Goal: Information Seeking & Learning: Compare options

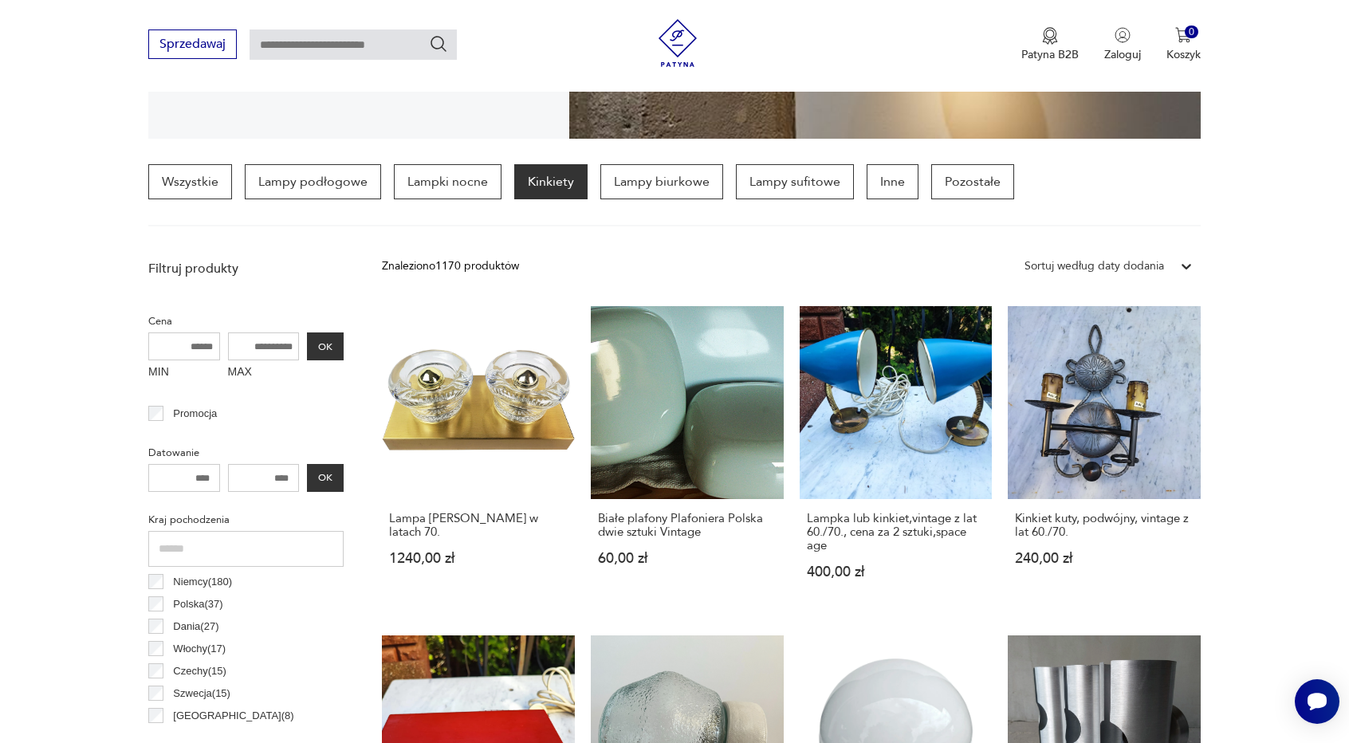
scroll to position [399, 0]
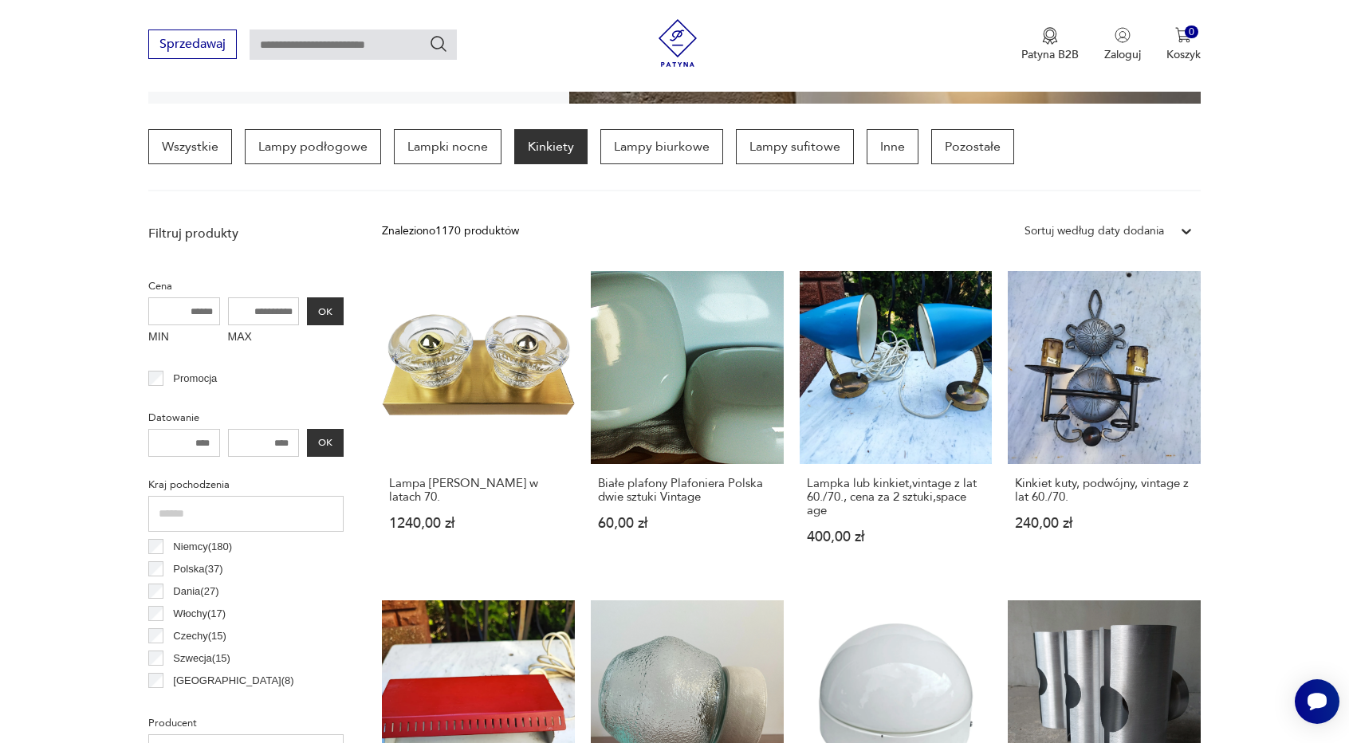
click at [268, 315] on input "MAX" at bounding box center [264, 311] width 72 height 28
click at [320, 304] on button "OK" at bounding box center [325, 311] width 37 height 28
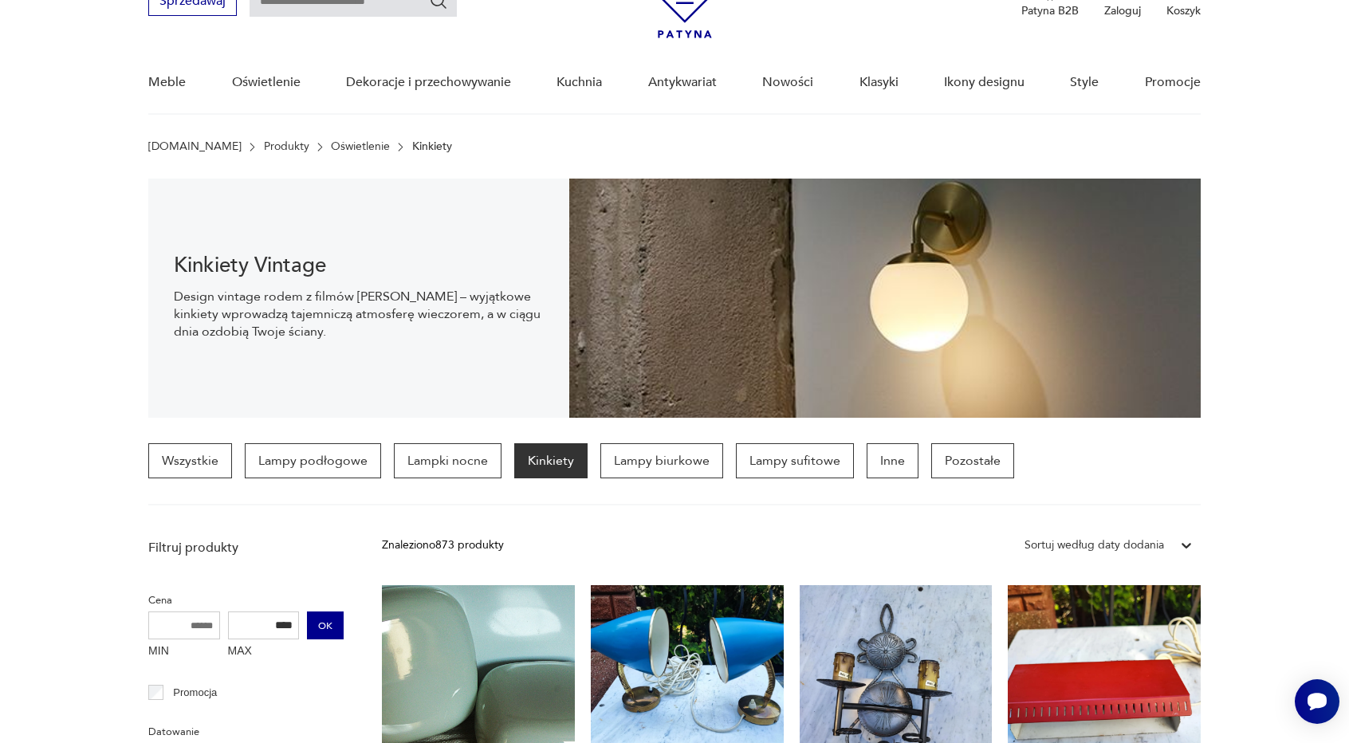
scroll to position [399, 0]
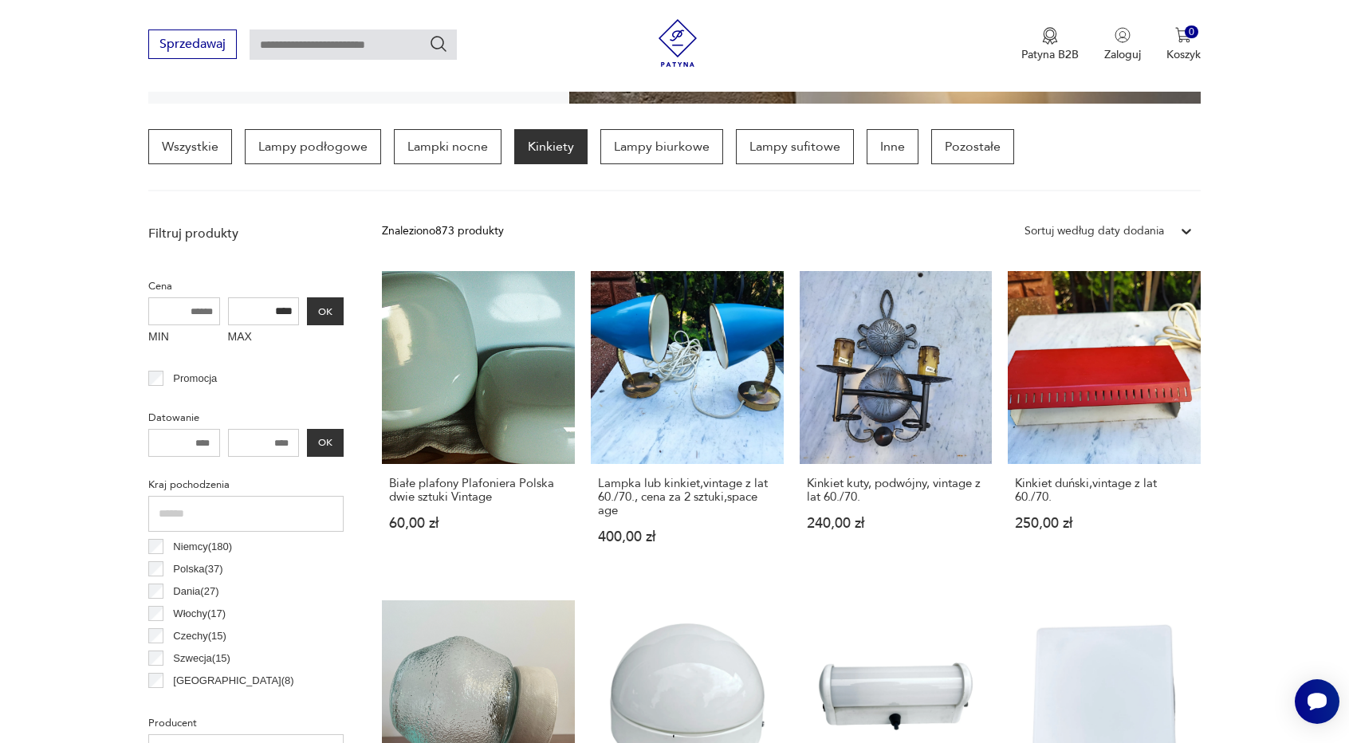
click at [292, 299] on input "****" at bounding box center [264, 311] width 72 height 28
click at [312, 304] on button "OK" at bounding box center [325, 311] width 37 height 28
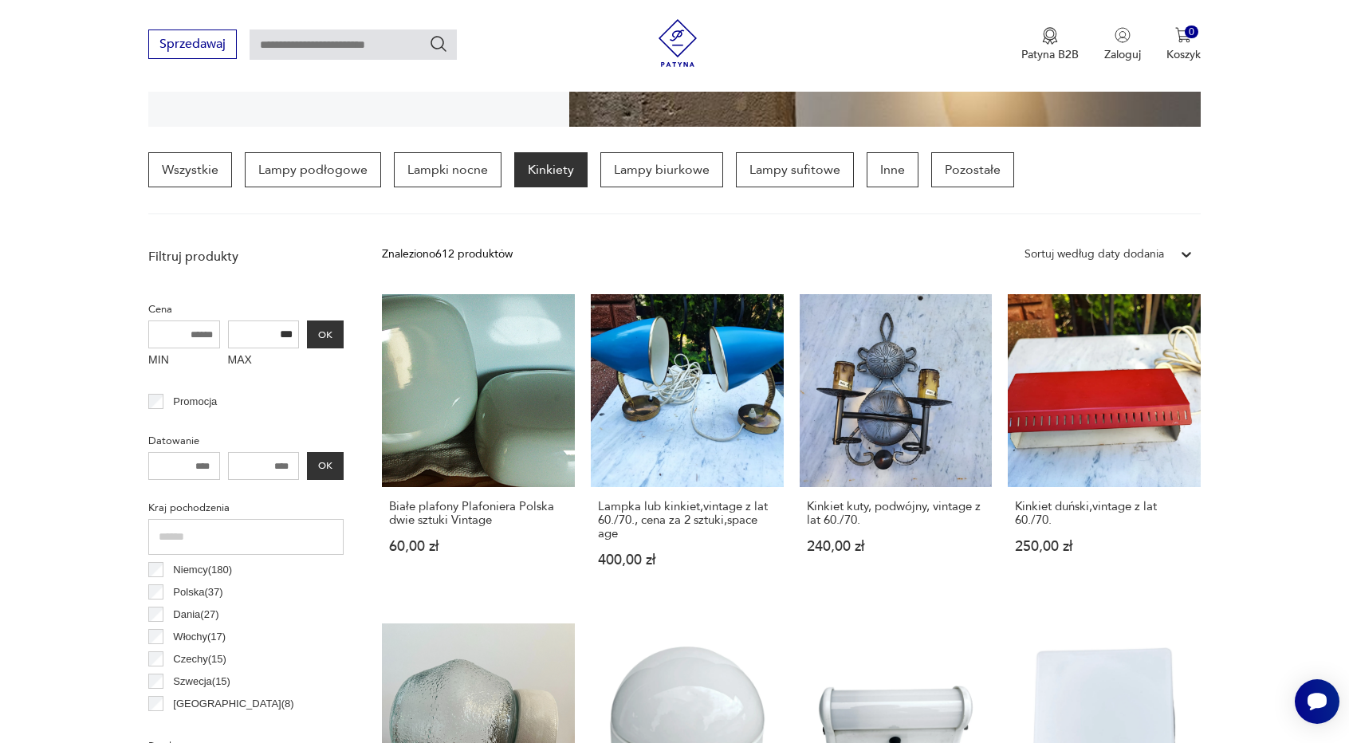
click at [272, 333] on input "***" at bounding box center [264, 335] width 72 height 28
type input "***"
click at [314, 333] on button "OK" at bounding box center [325, 335] width 37 height 28
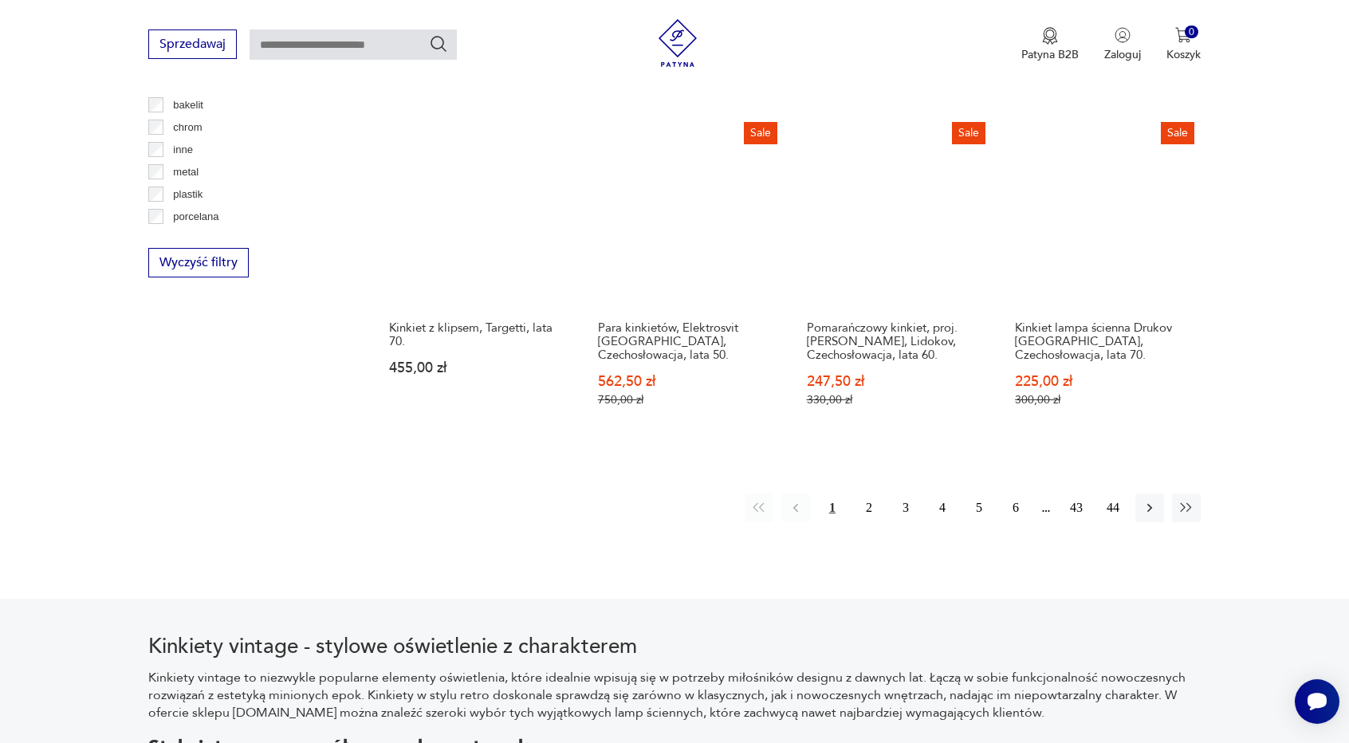
scroll to position [1492, 0]
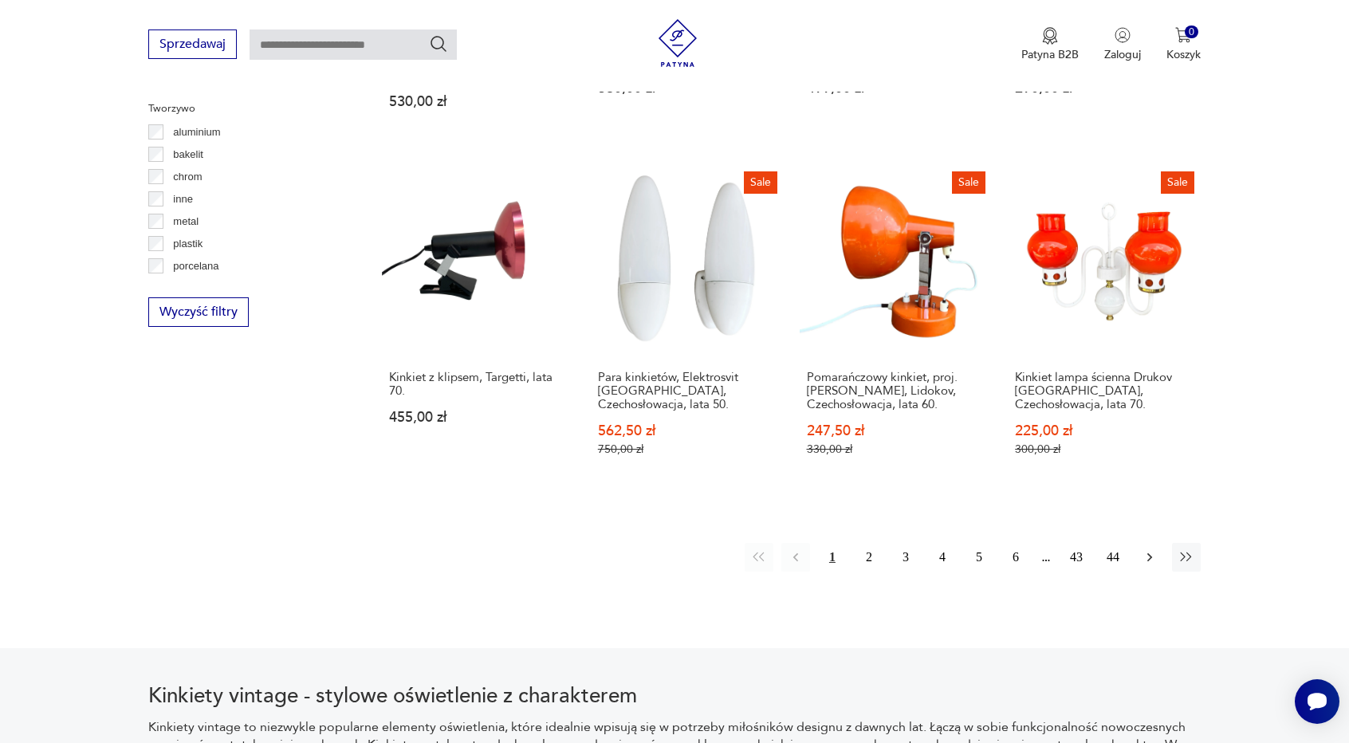
click at [1148, 555] on icon "button" at bounding box center [1150, 558] width 16 height 16
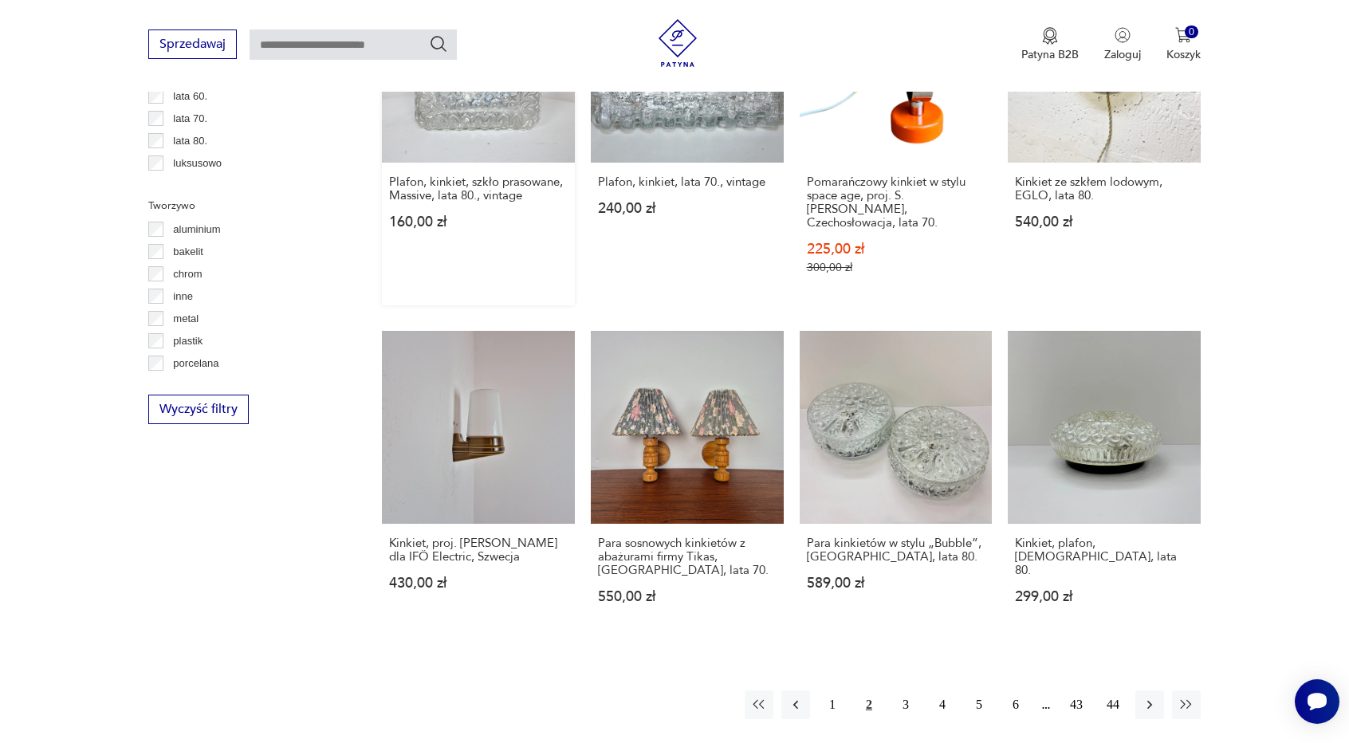
scroll to position [1412, 0]
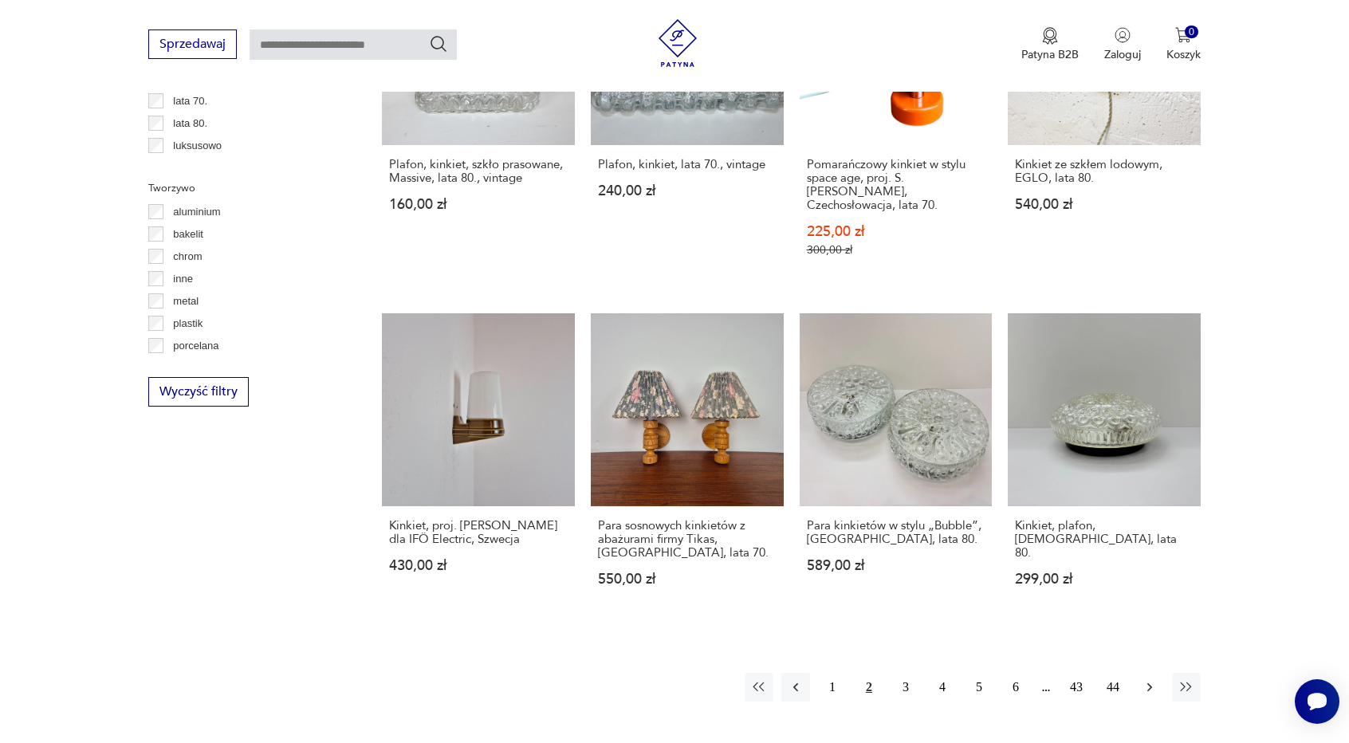
click at [1151, 680] on icon "button" at bounding box center [1150, 688] width 16 height 16
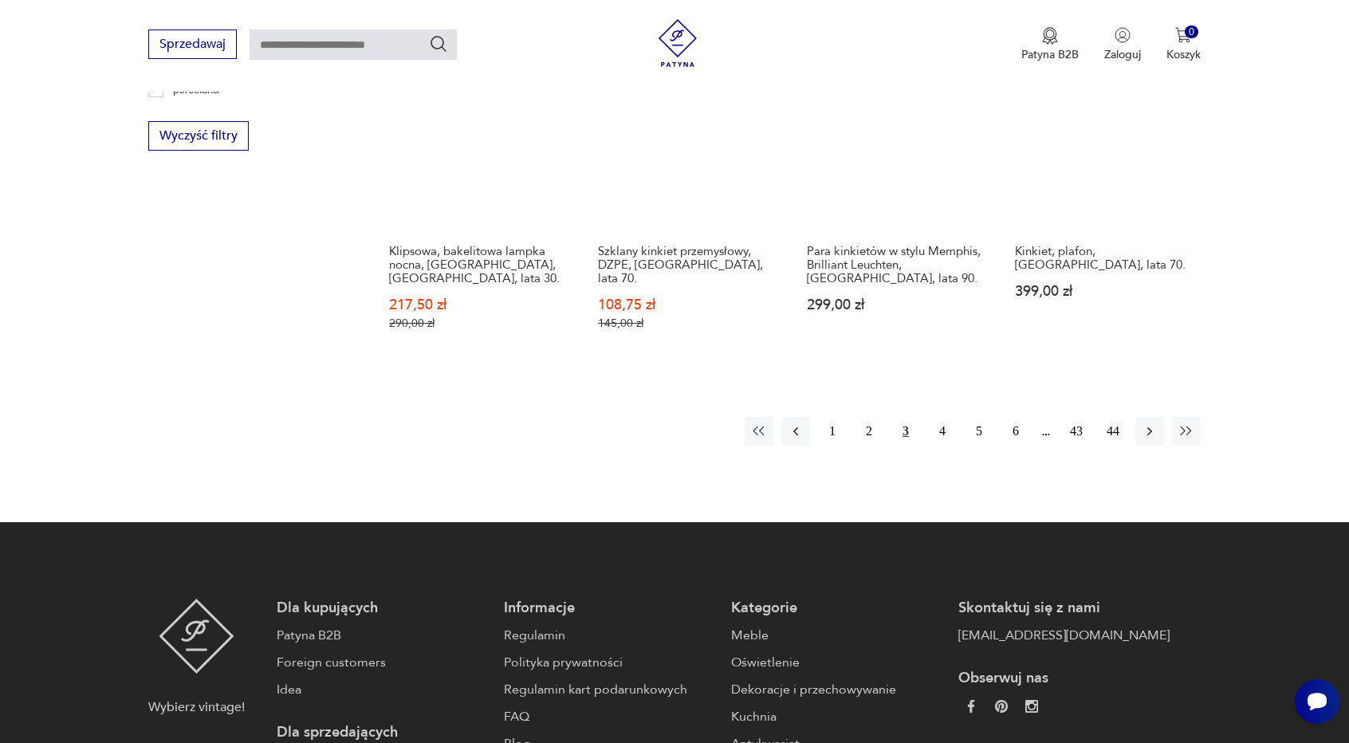
scroll to position [1732, 0]
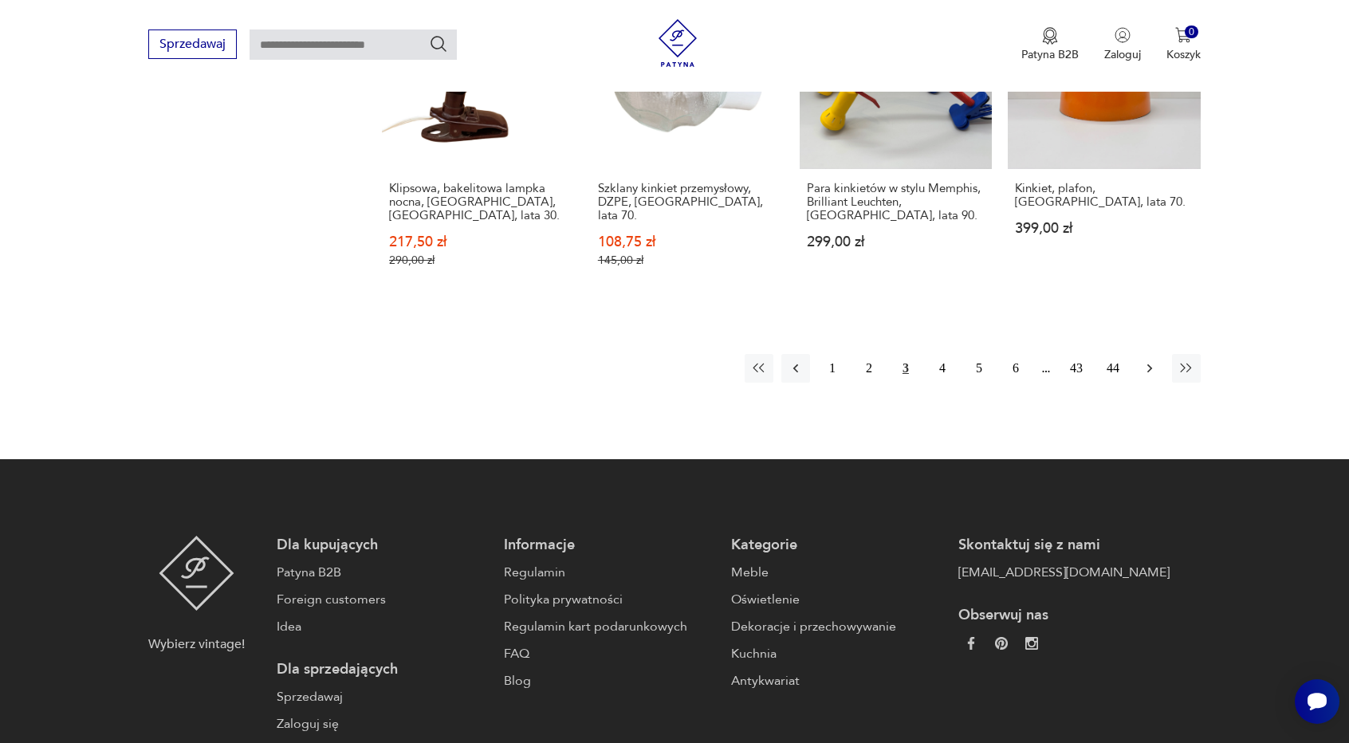
click at [1152, 360] on icon "button" at bounding box center [1150, 368] width 16 height 16
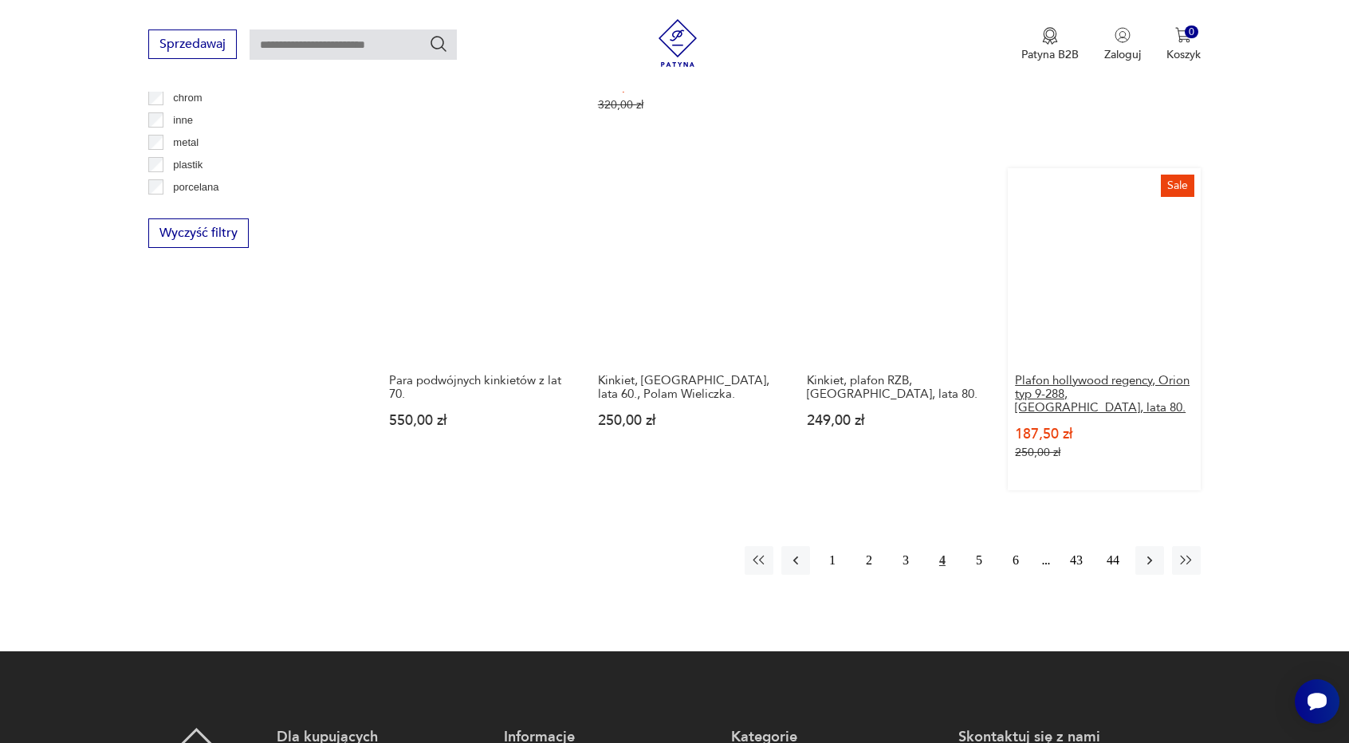
scroll to position [1572, 0]
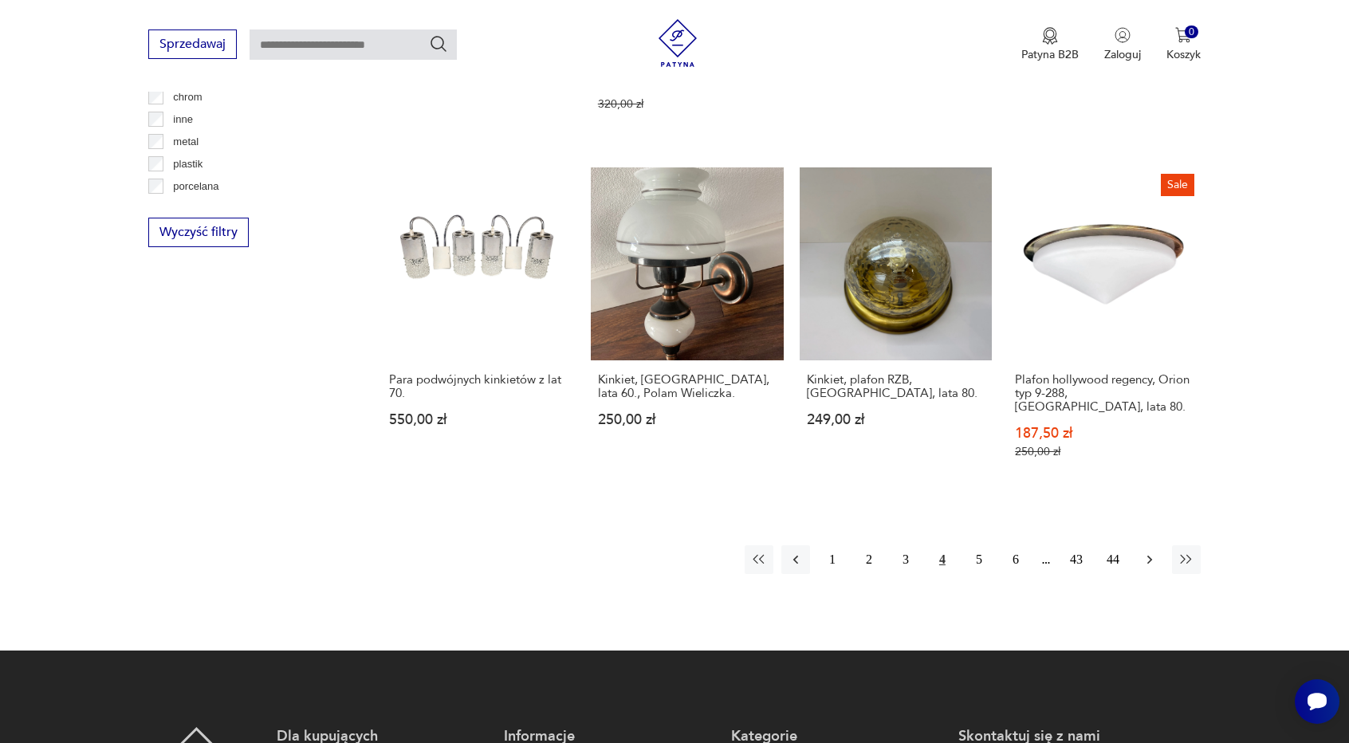
click at [1153, 546] on button "button" at bounding box center [1150, 560] width 29 height 29
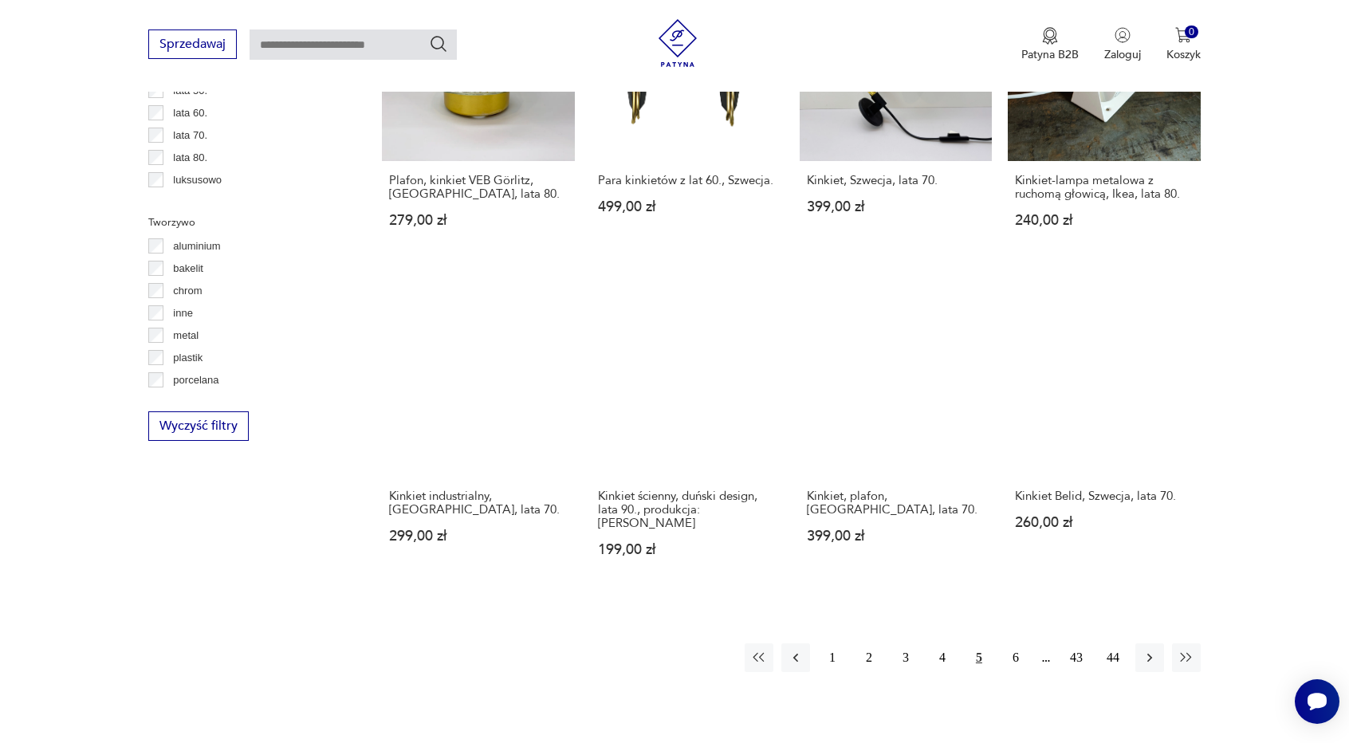
scroll to position [1412, 0]
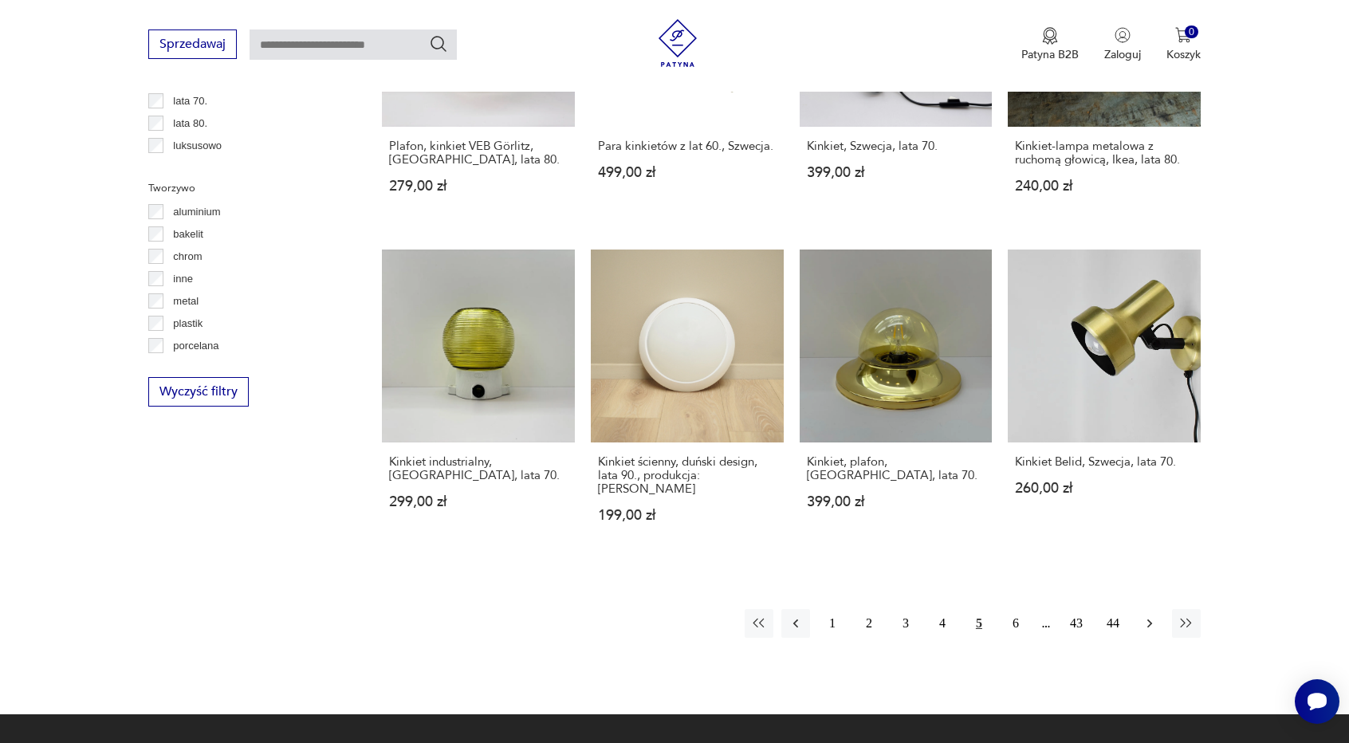
click at [1152, 616] on icon "button" at bounding box center [1150, 624] width 16 height 16
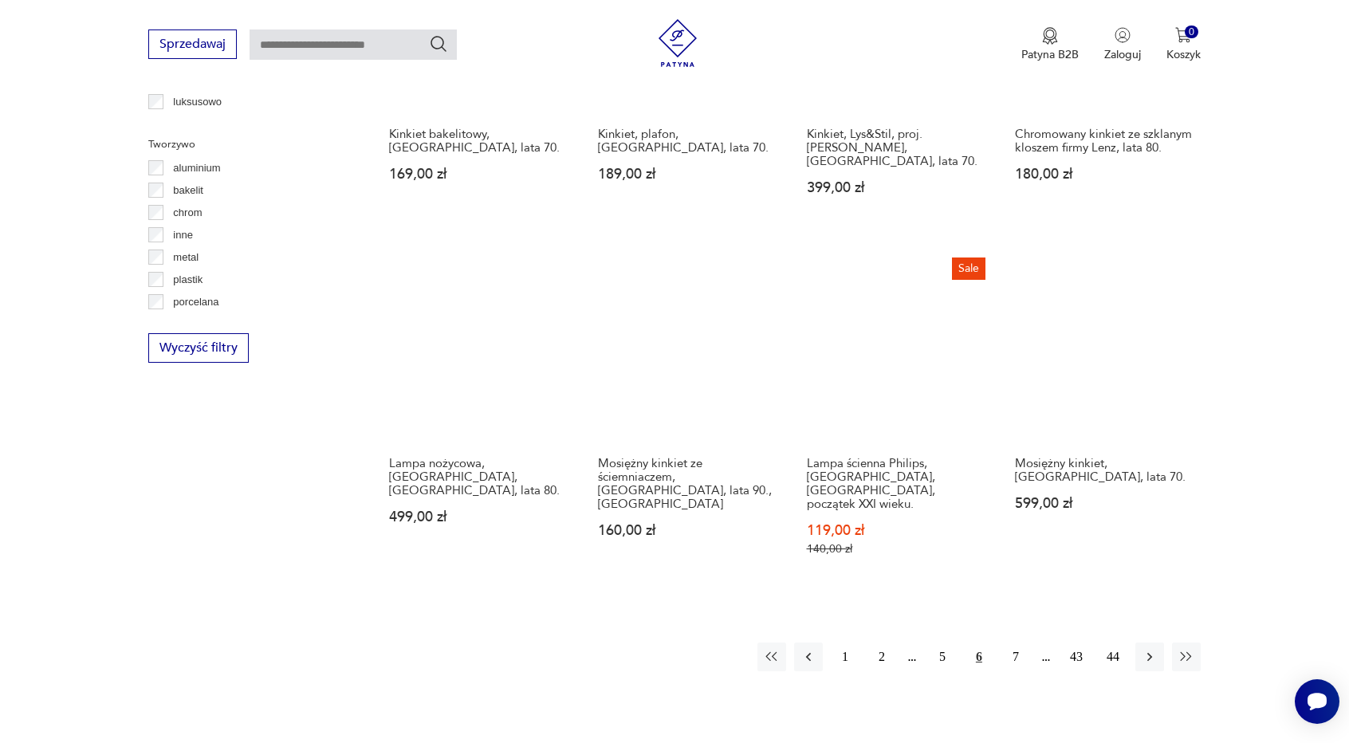
scroll to position [1492, 0]
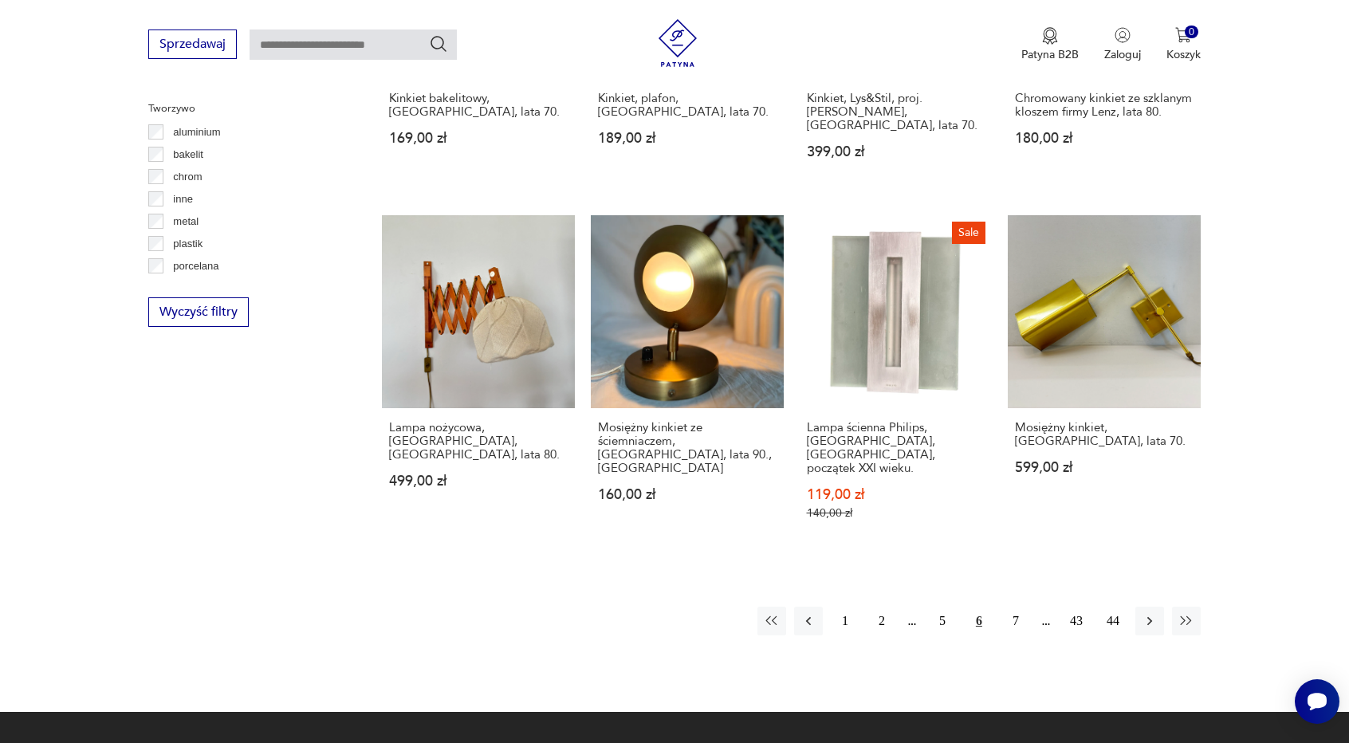
click at [1134, 607] on div "1 2 5 6 7 43 44" at bounding box center [979, 621] width 443 height 29
click at [1139, 607] on button "button" at bounding box center [1150, 621] width 29 height 29
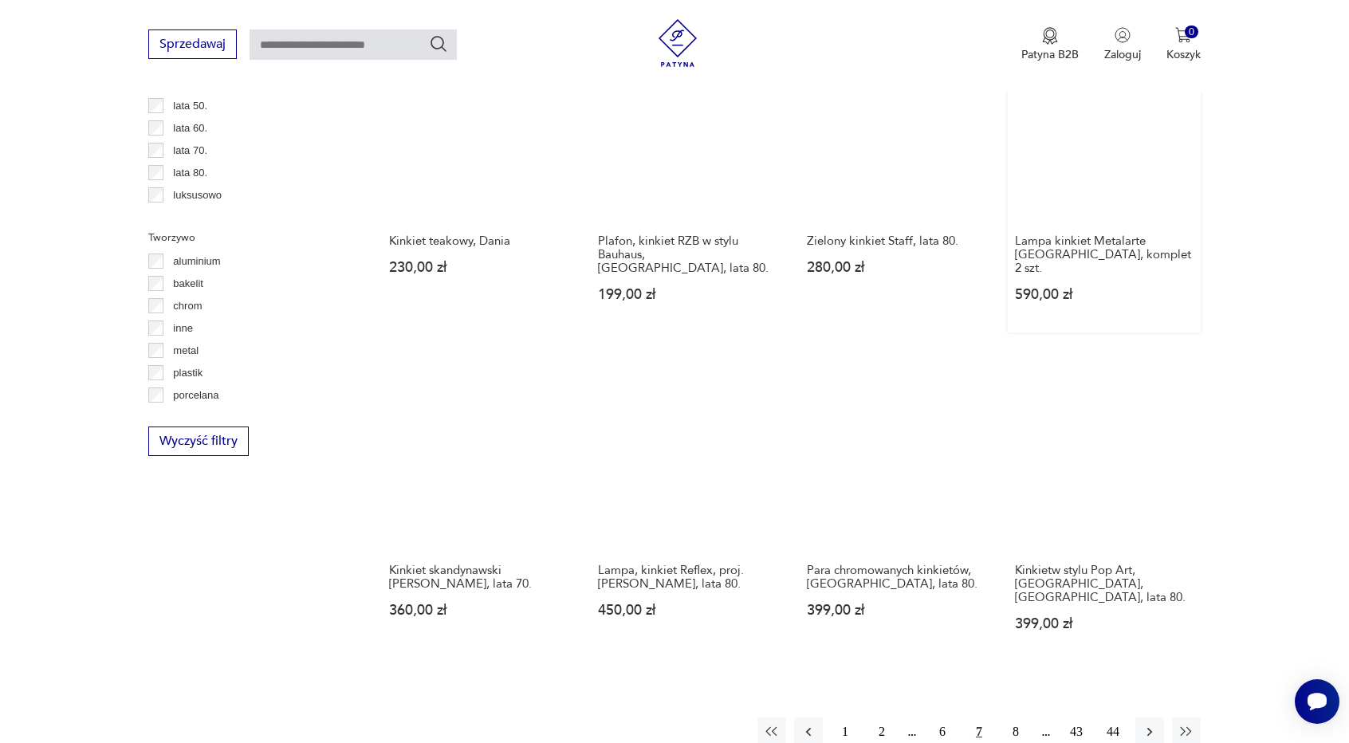
scroll to position [1515, 0]
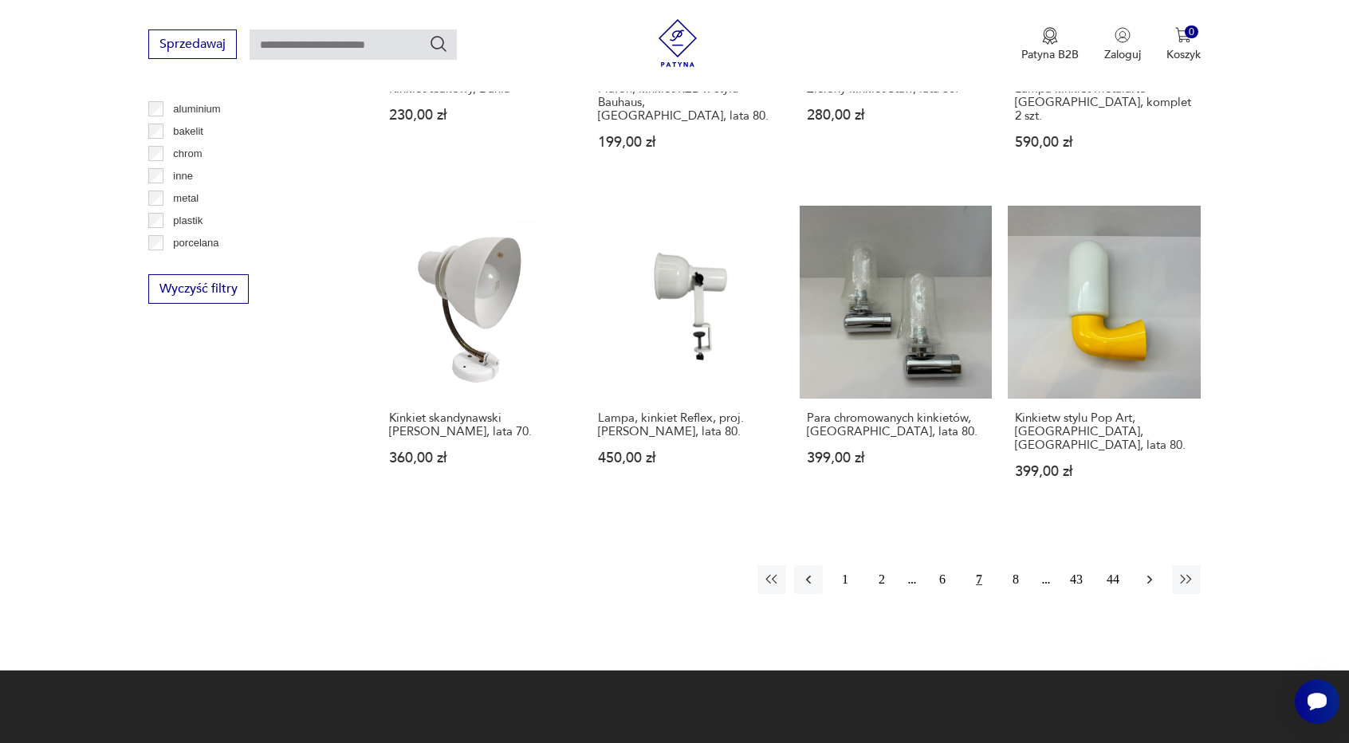
click at [1154, 572] on icon "button" at bounding box center [1150, 580] width 16 height 16
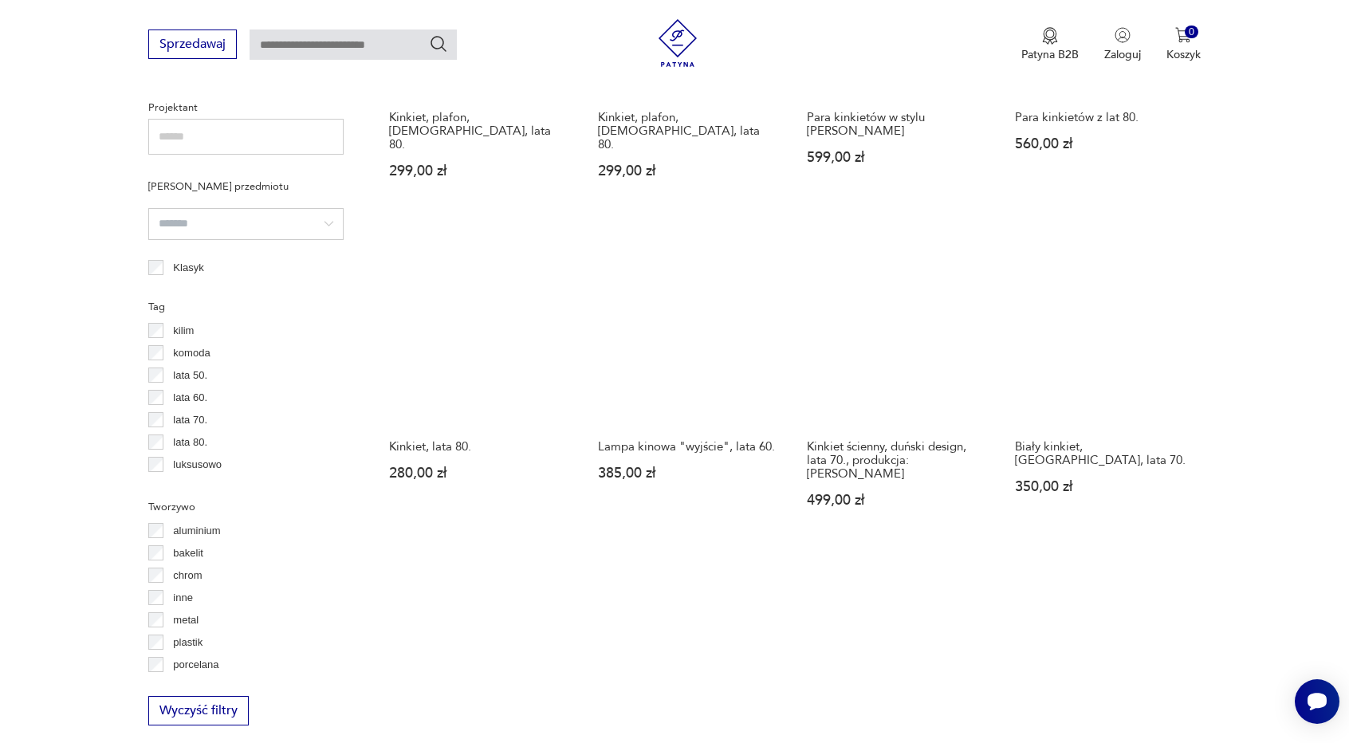
scroll to position [1412, 0]
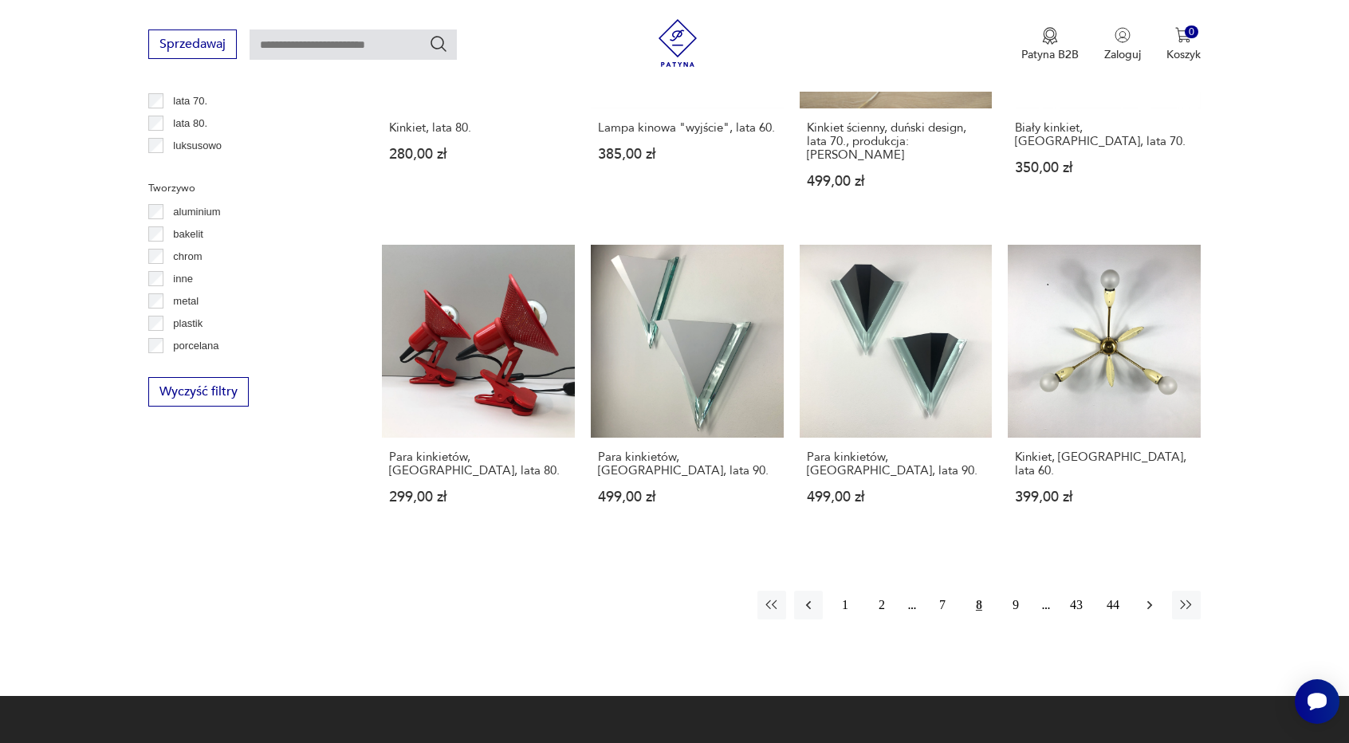
click at [1155, 597] on icon "button" at bounding box center [1150, 605] width 16 height 16
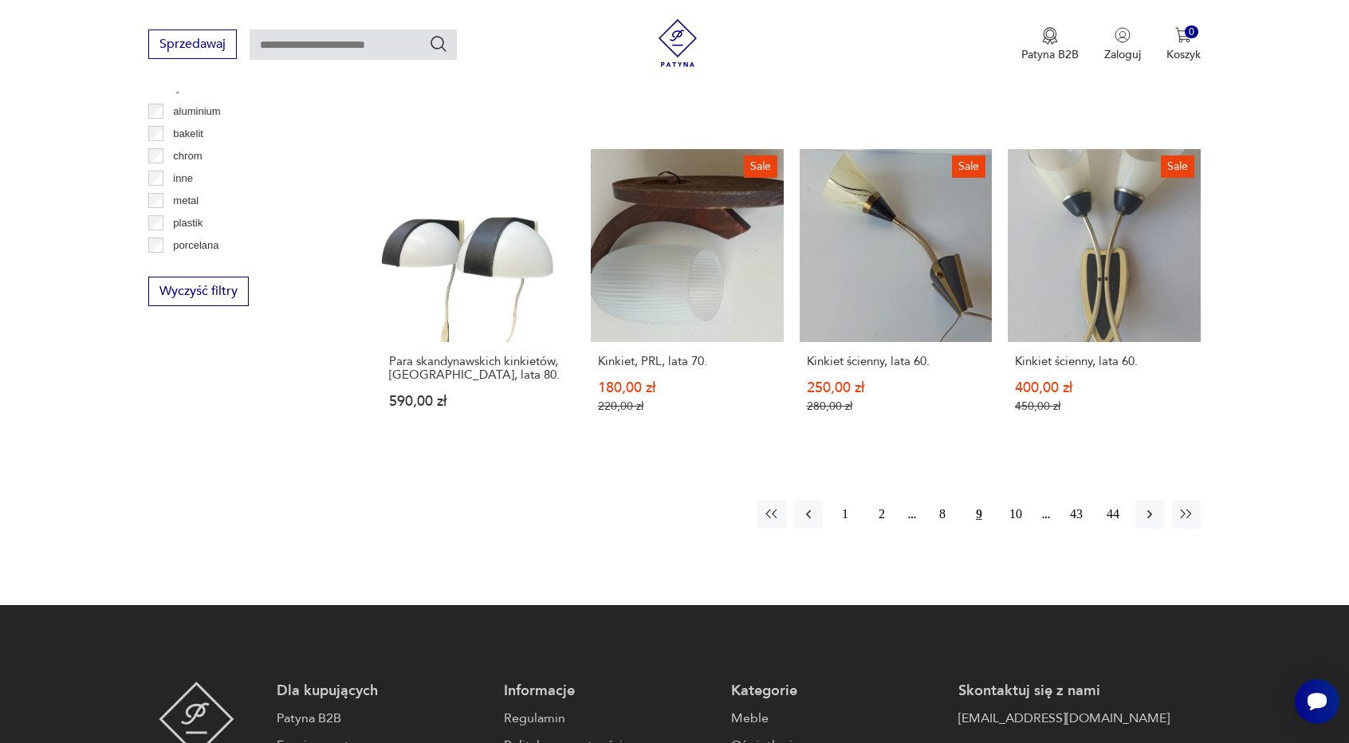
scroll to position [1572, 0]
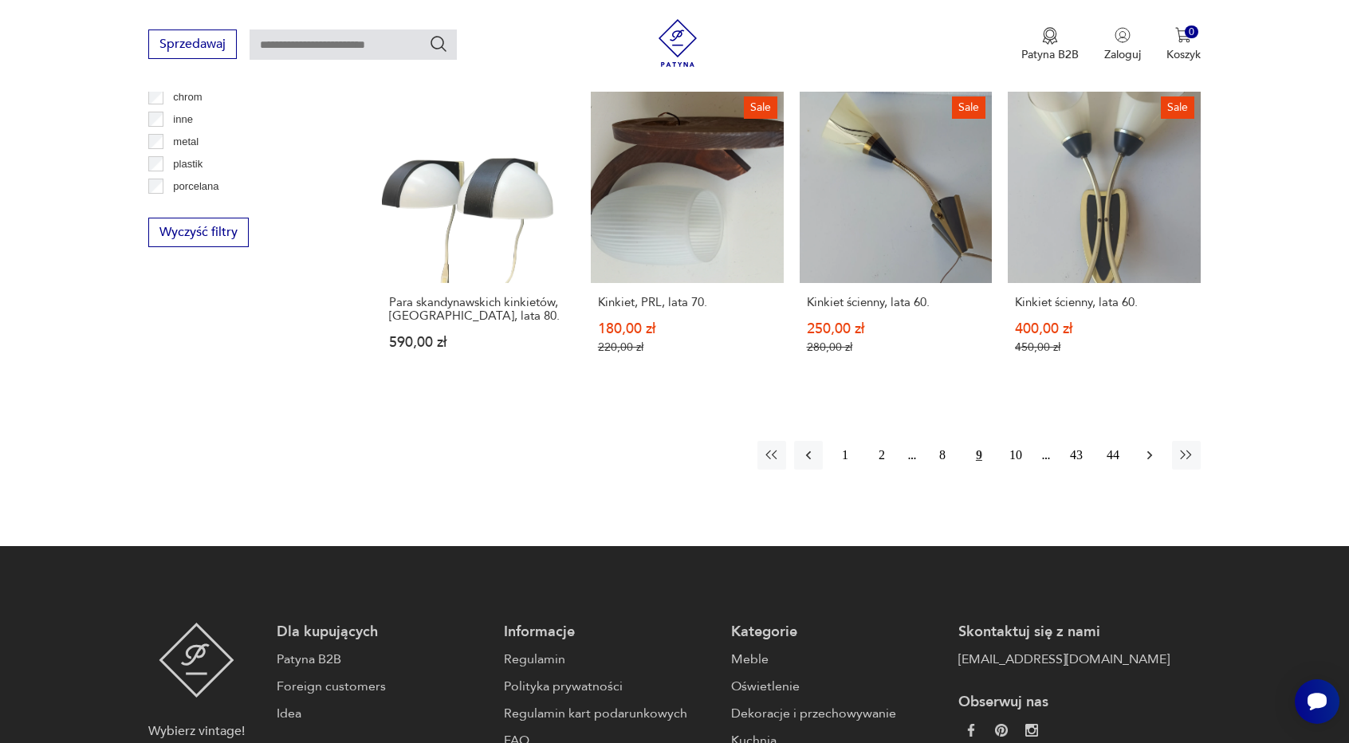
click at [1163, 441] on button "button" at bounding box center [1150, 455] width 29 height 29
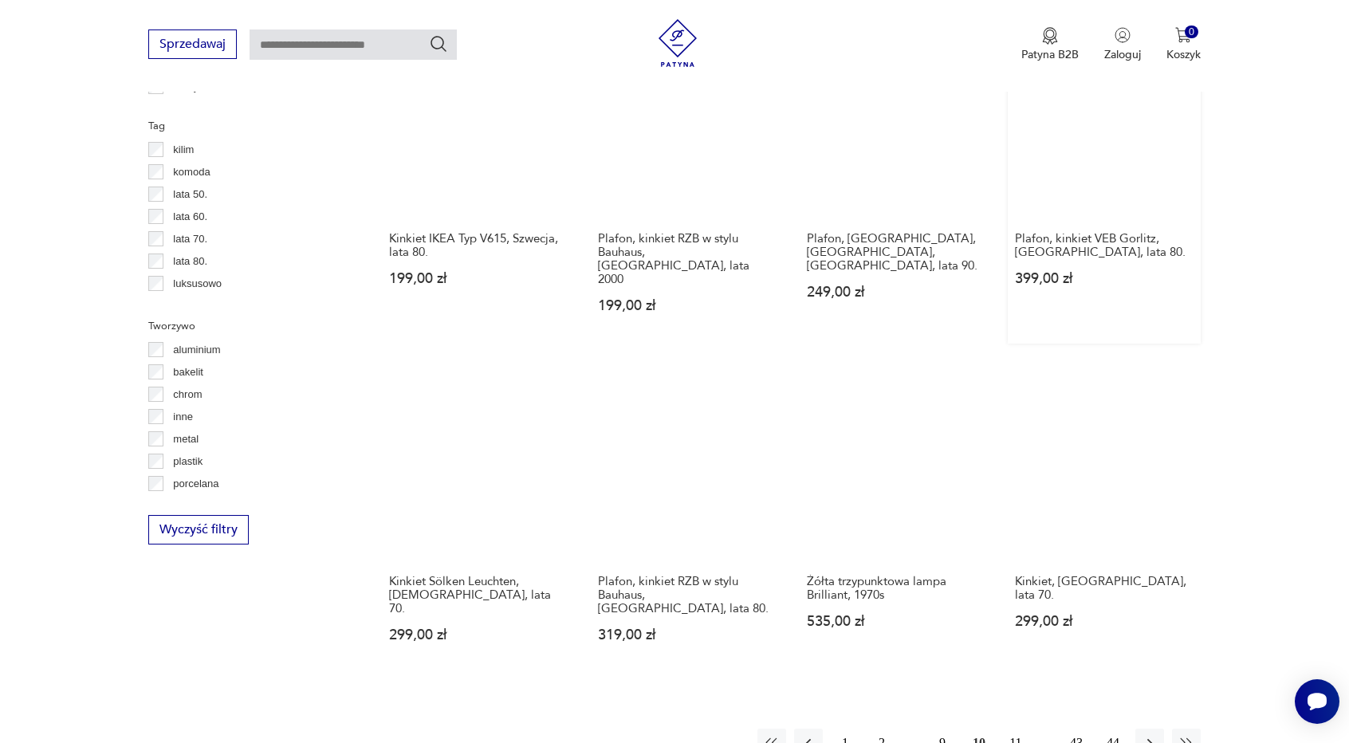
scroll to position [1253, 0]
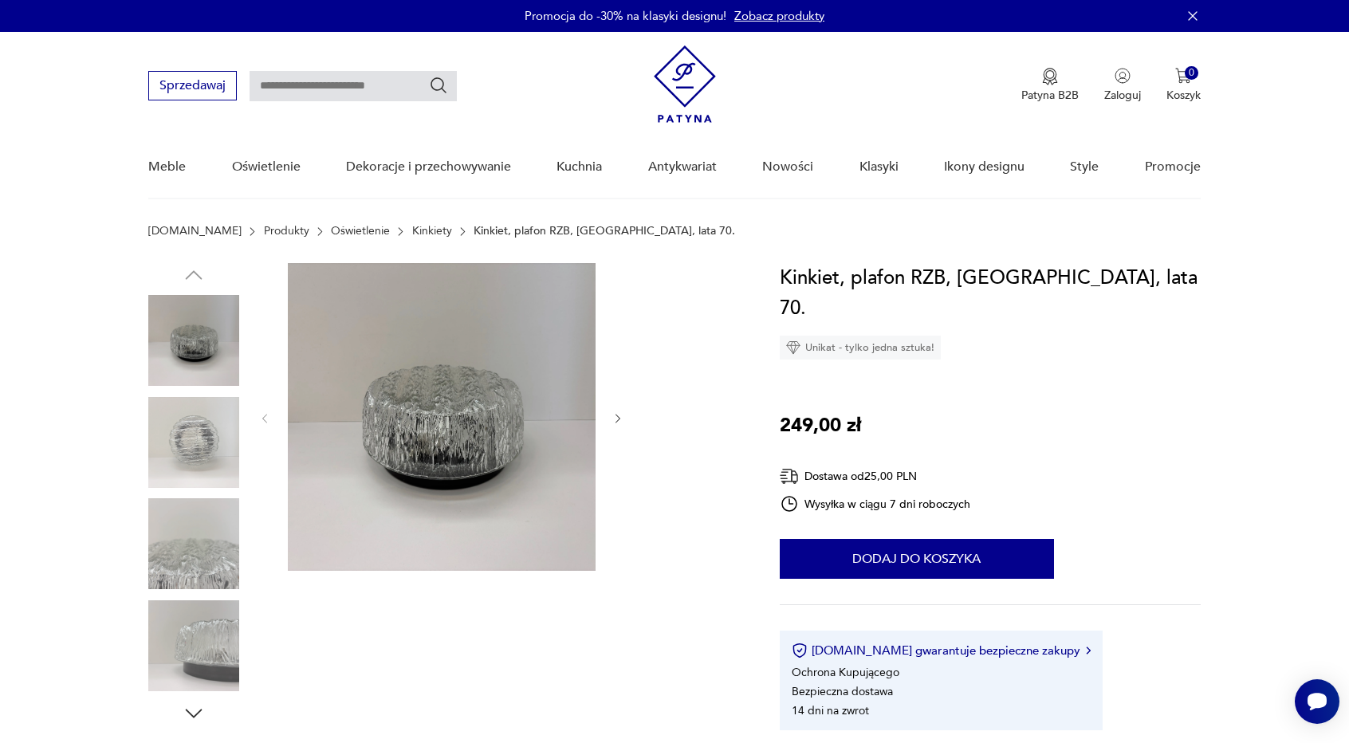
click at [179, 459] on img at bounding box center [193, 442] width 91 height 91
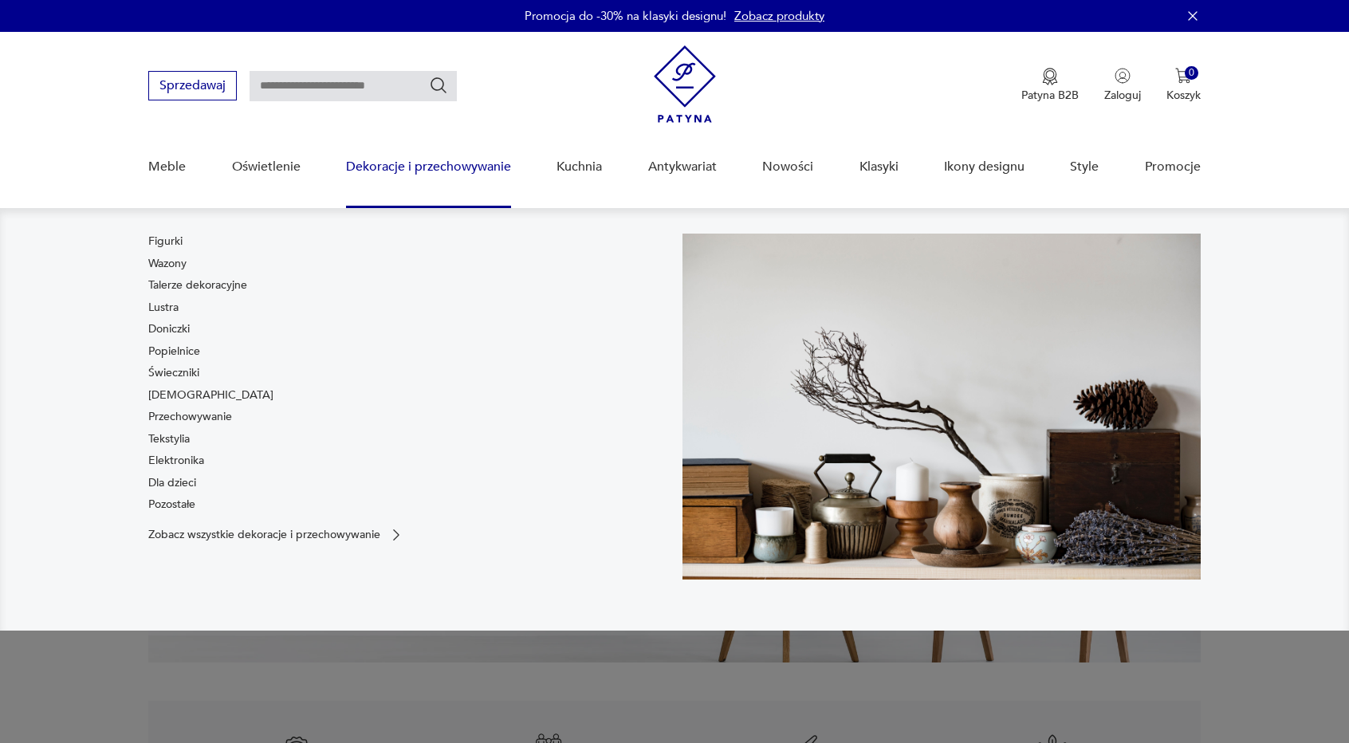
click at [290, 89] on input "text" at bounding box center [353, 86] width 207 height 30
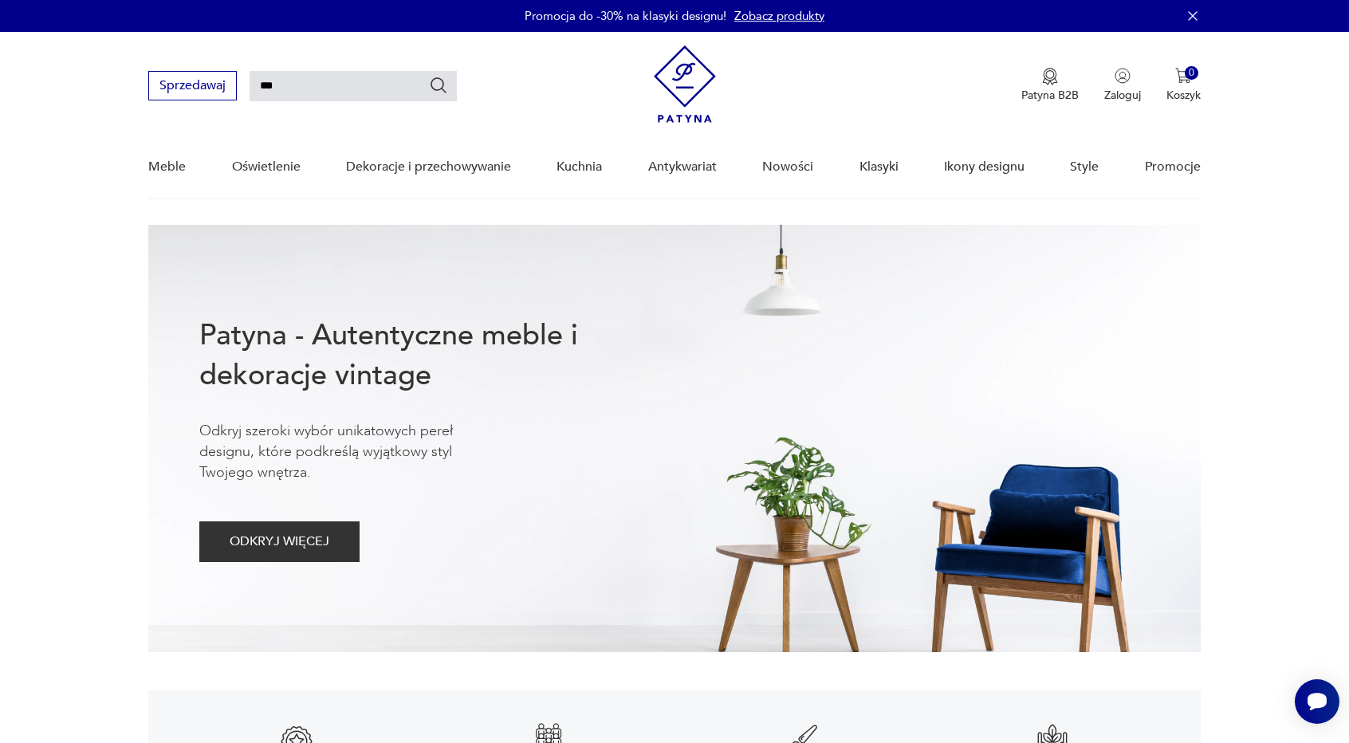
type input "***"
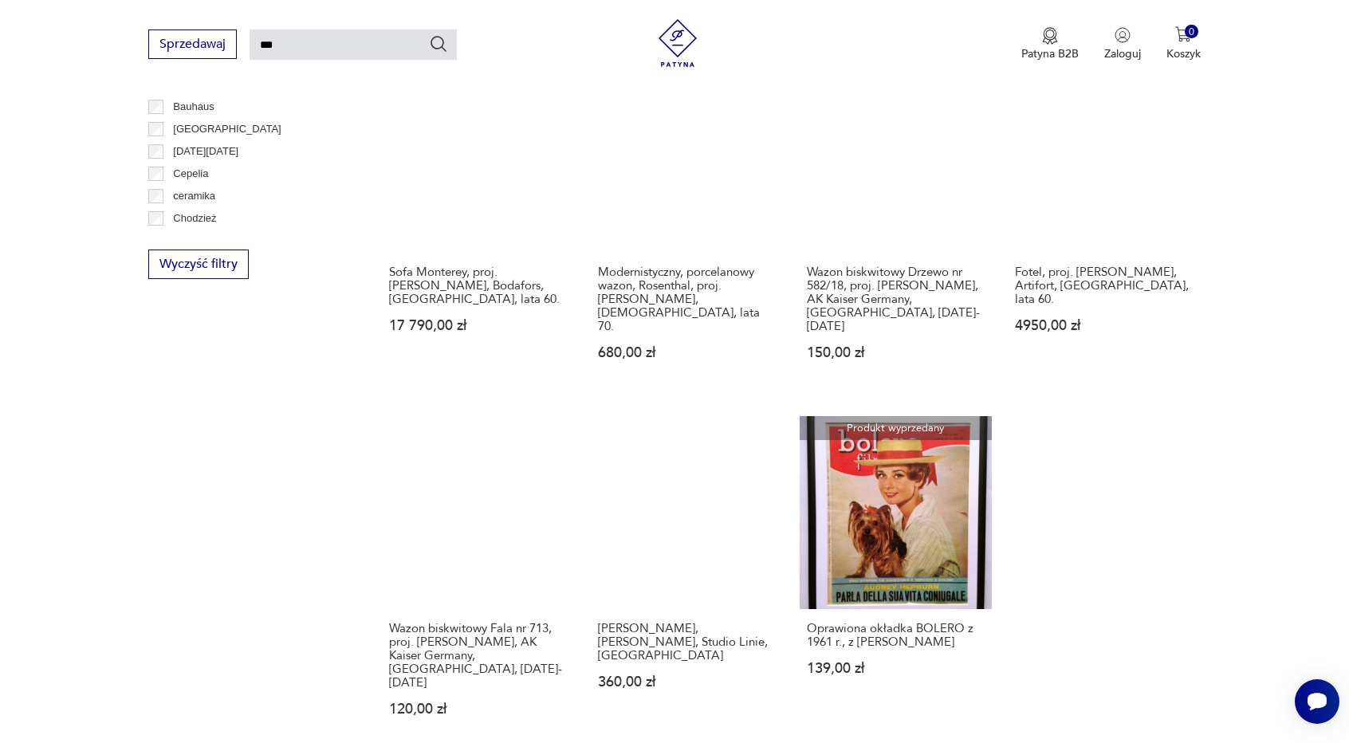
scroll to position [775, 0]
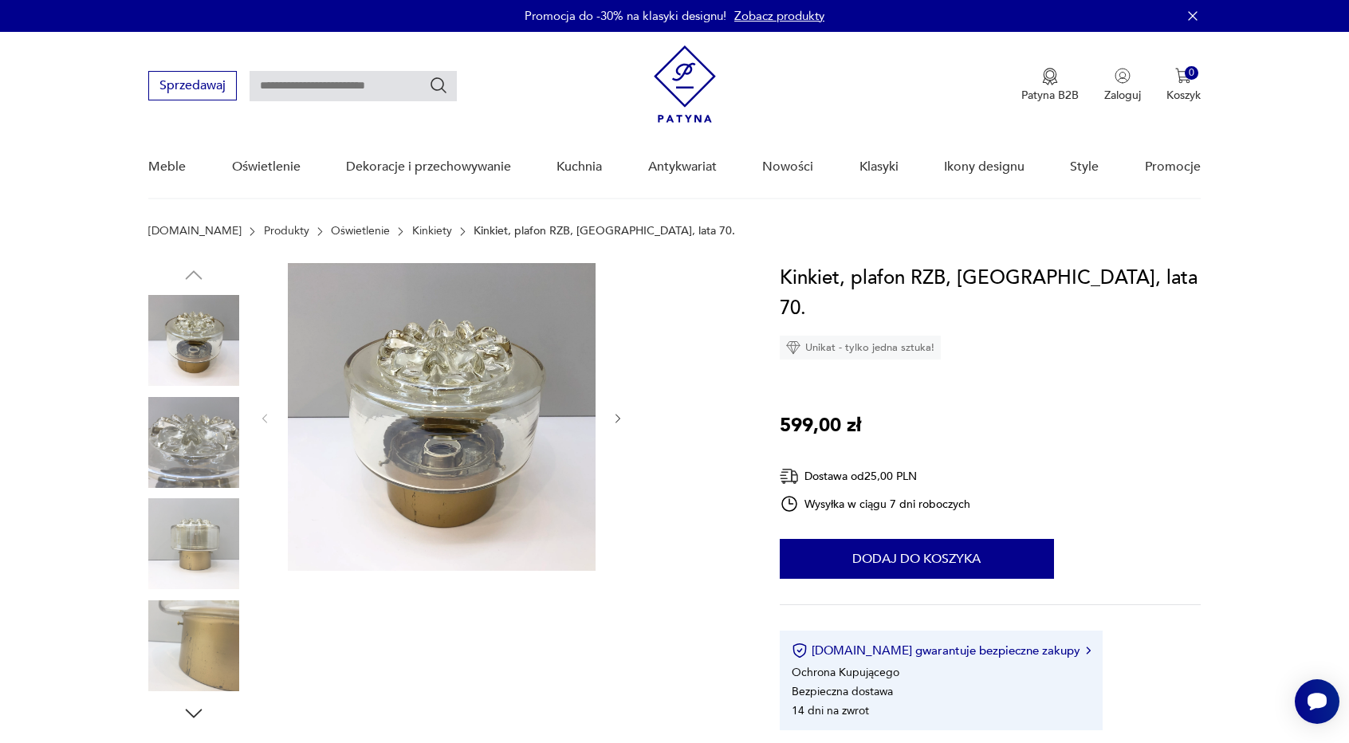
click at [199, 435] on img at bounding box center [193, 442] width 91 height 91
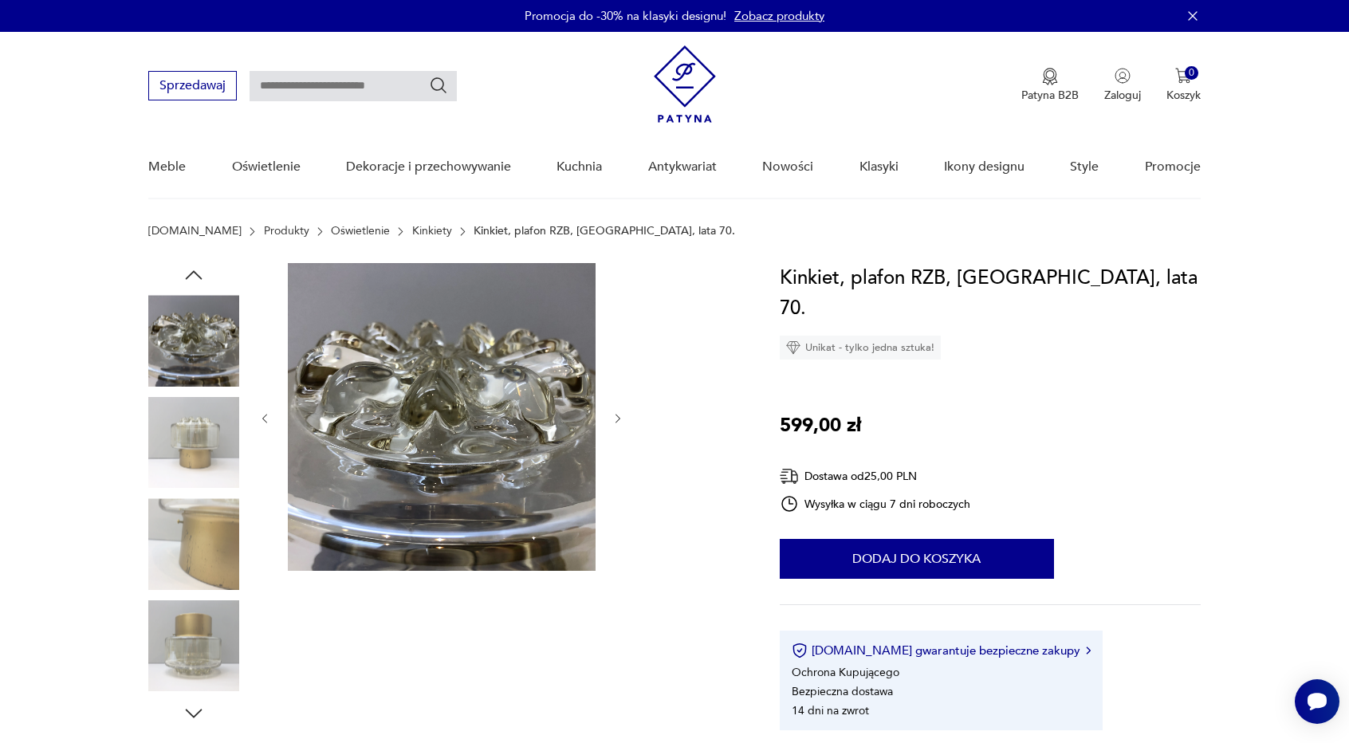
click at [204, 454] on img at bounding box center [193, 442] width 91 height 91
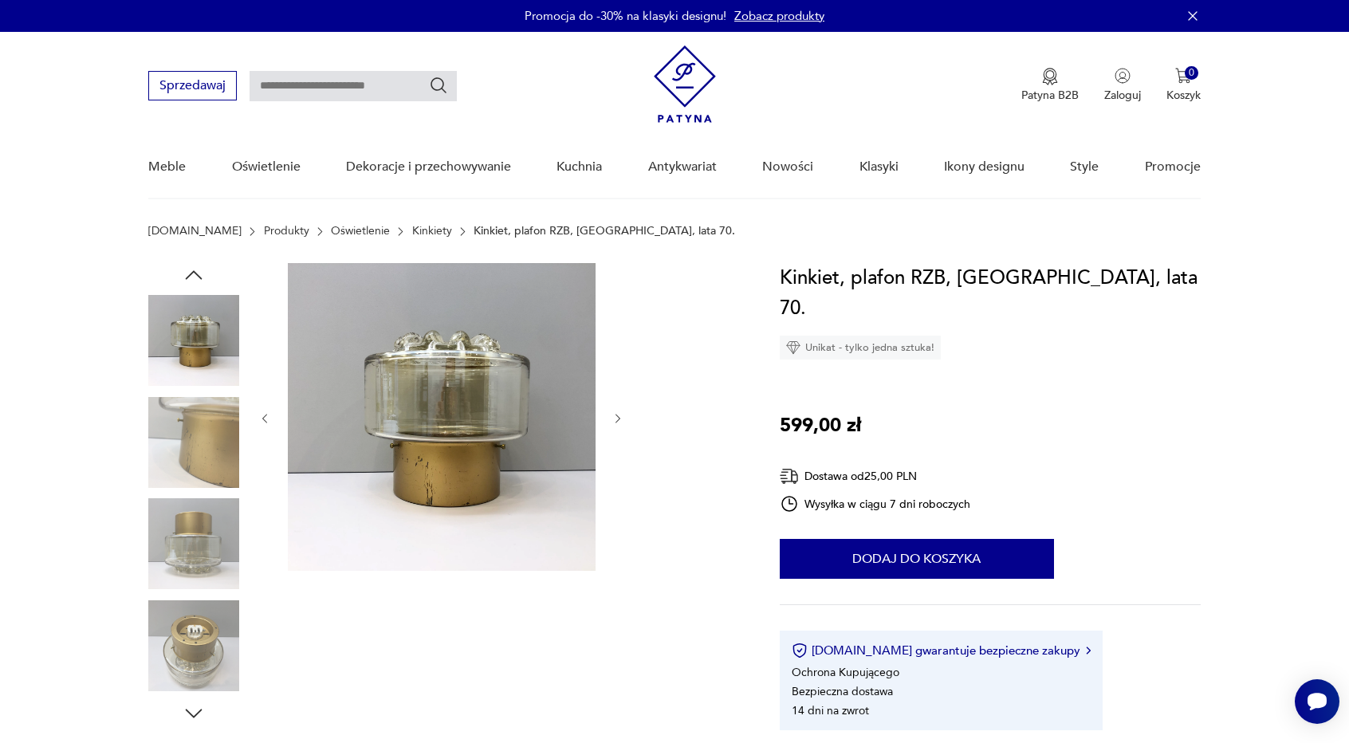
click at [212, 555] on img at bounding box center [193, 543] width 91 height 91
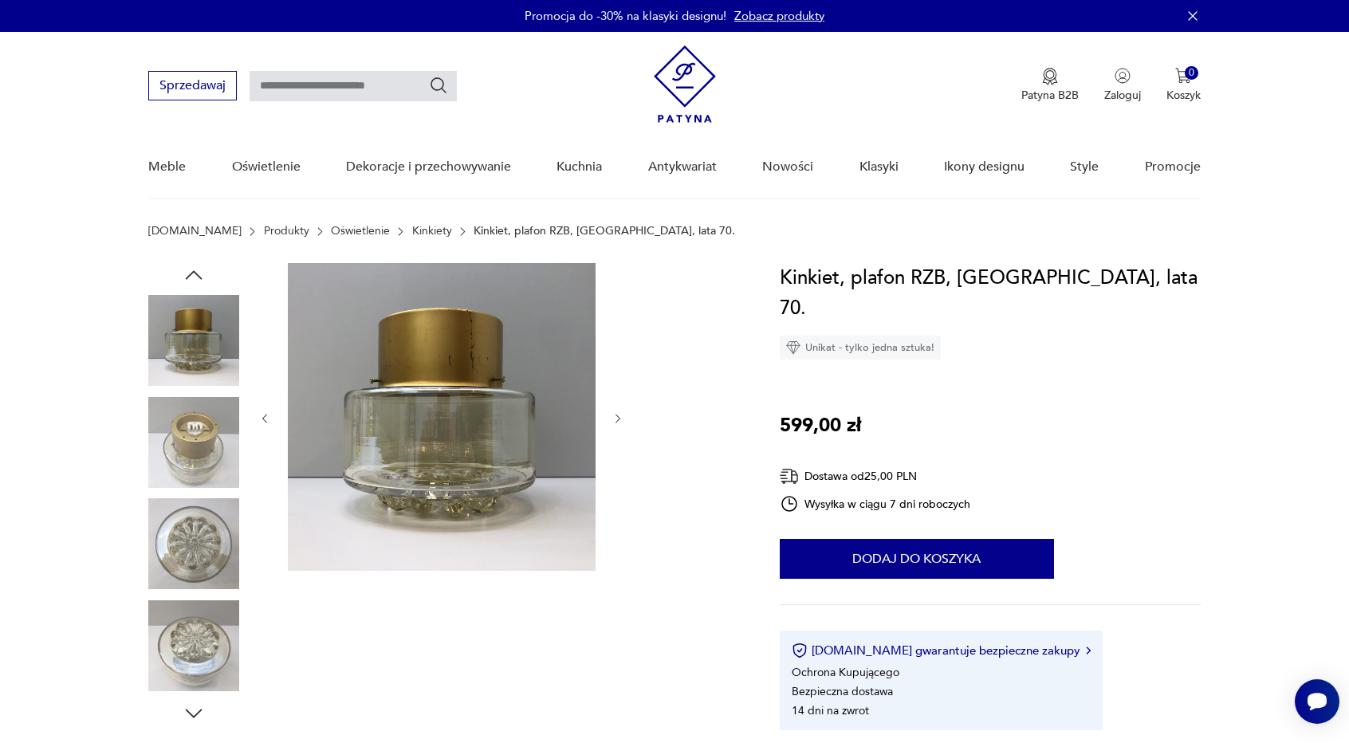
click at [193, 616] on img at bounding box center [193, 646] width 91 height 91
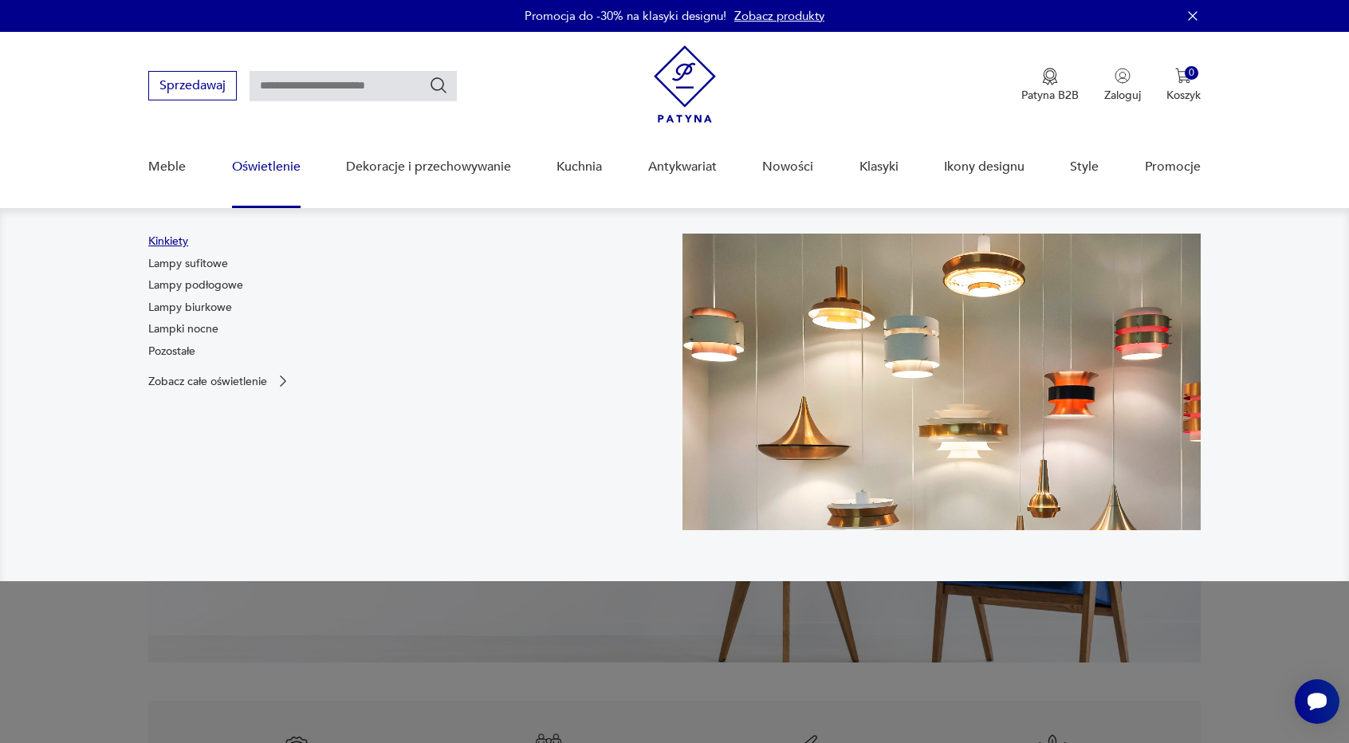
click at [164, 242] on link "Kinkiety" at bounding box center [168, 242] width 40 height 16
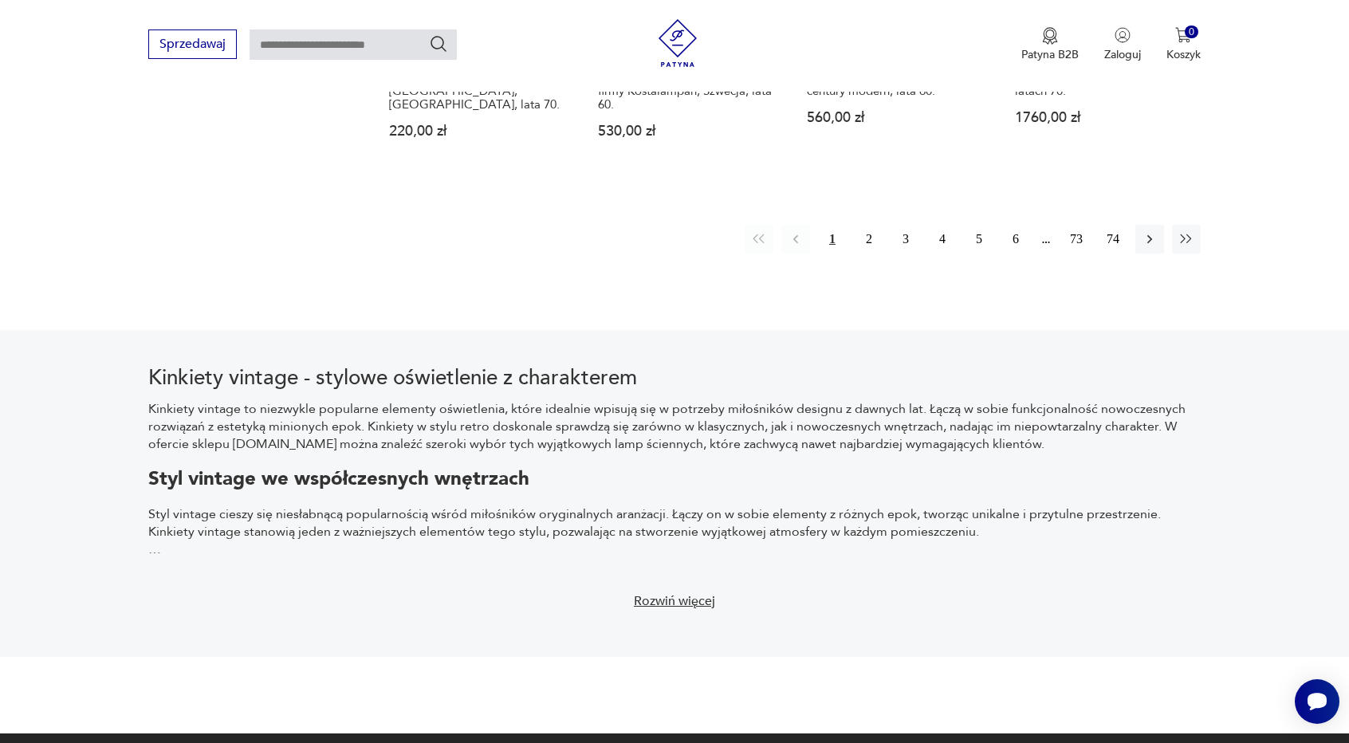
scroll to position [1380, 0]
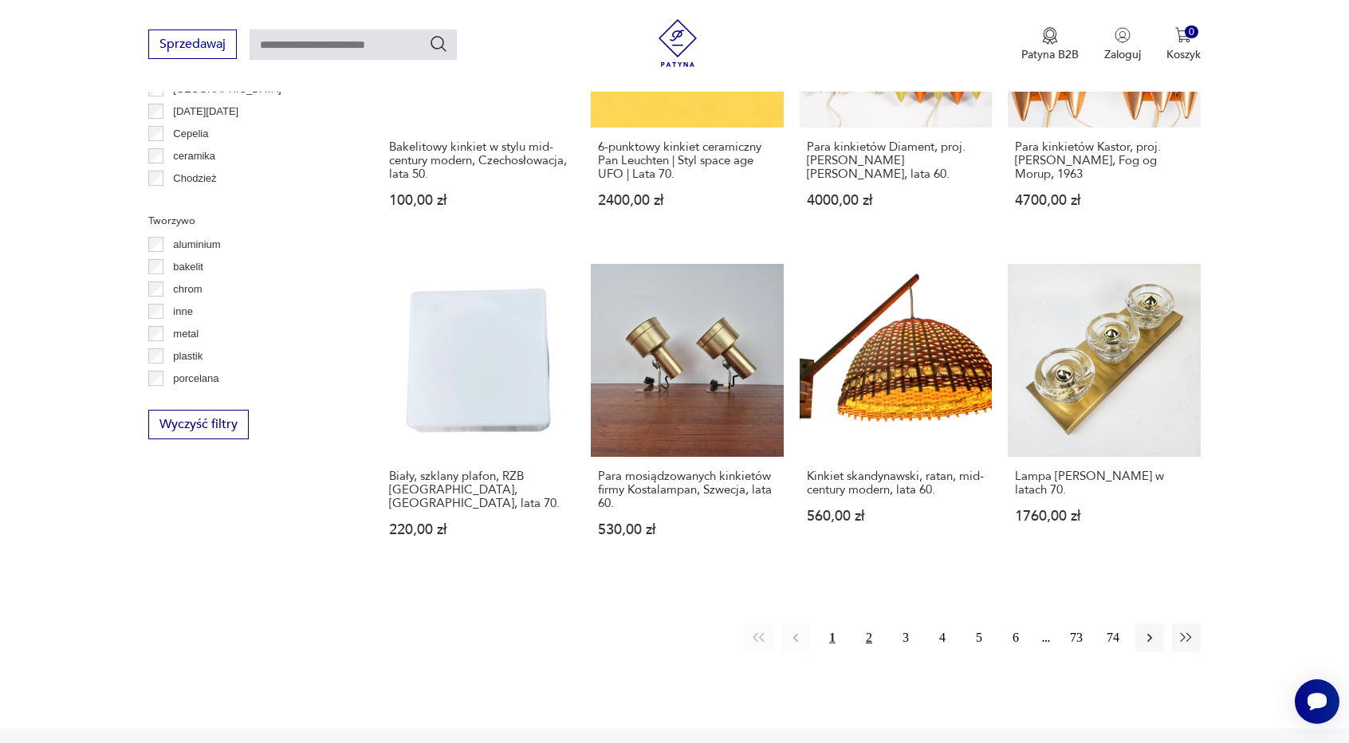
click at [865, 637] on button "2" at bounding box center [869, 638] width 29 height 29
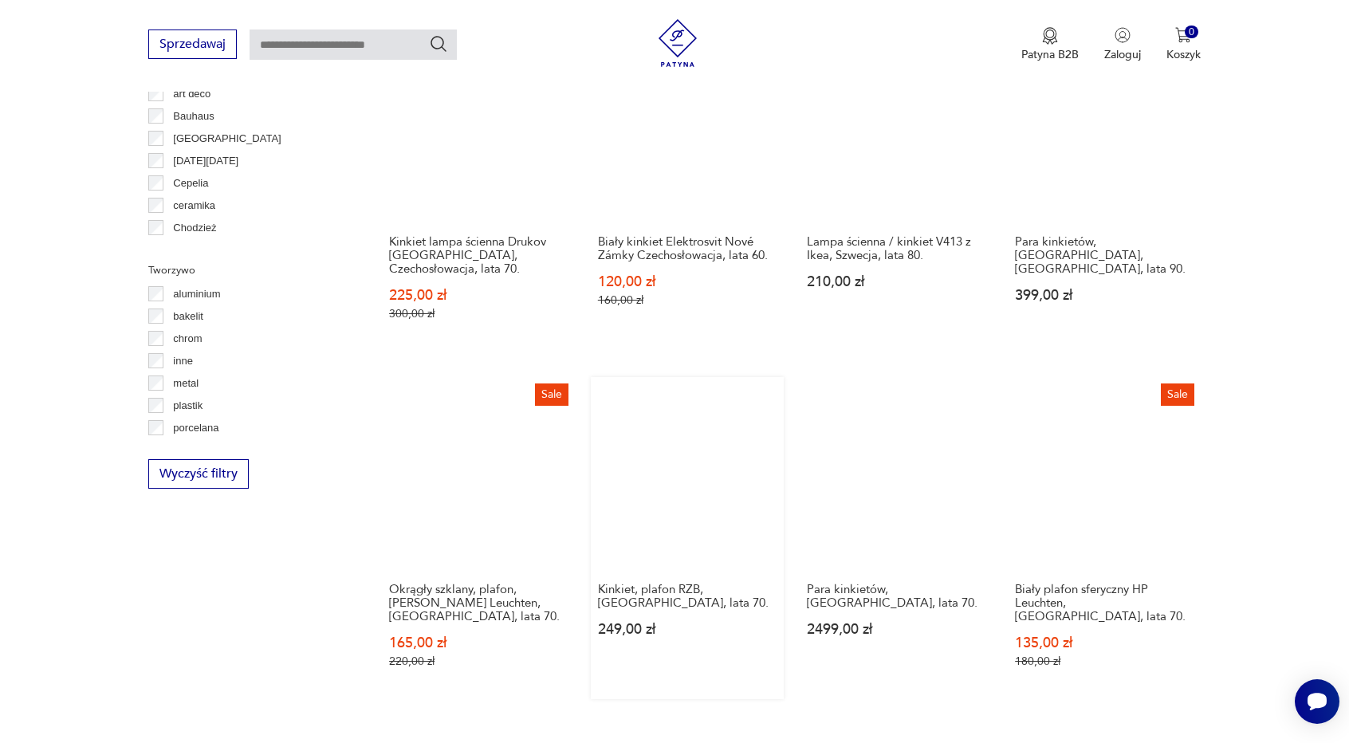
scroll to position [1333, 0]
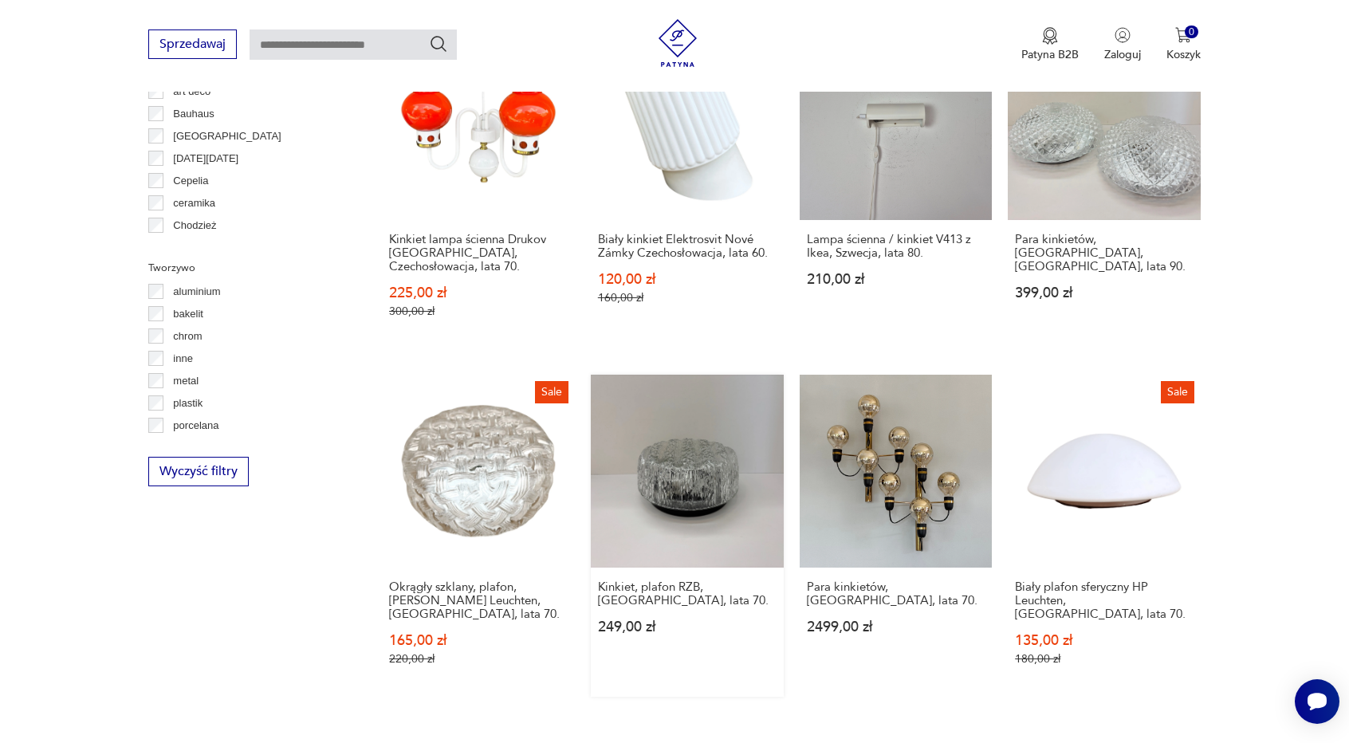
click at [702, 488] on link "Kinkiet, plafon RZB, [GEOGRAPHIC_DATA], lata 70. 249,00 zł" at bounding box center [687, 536] width 193 height 322
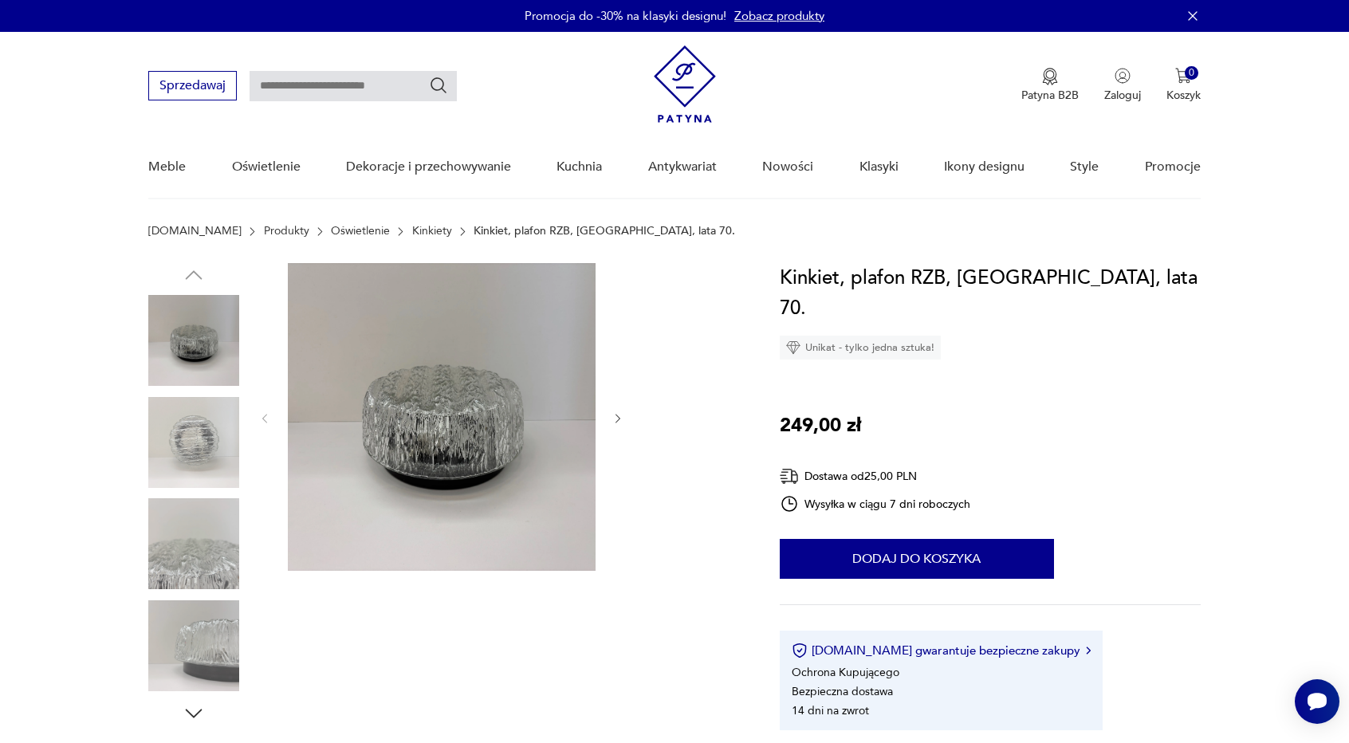
click at [494, 455] on img at bounding box center [442, 417] width 308 height 308
